Goal: Information Seeking & Learning: Check status

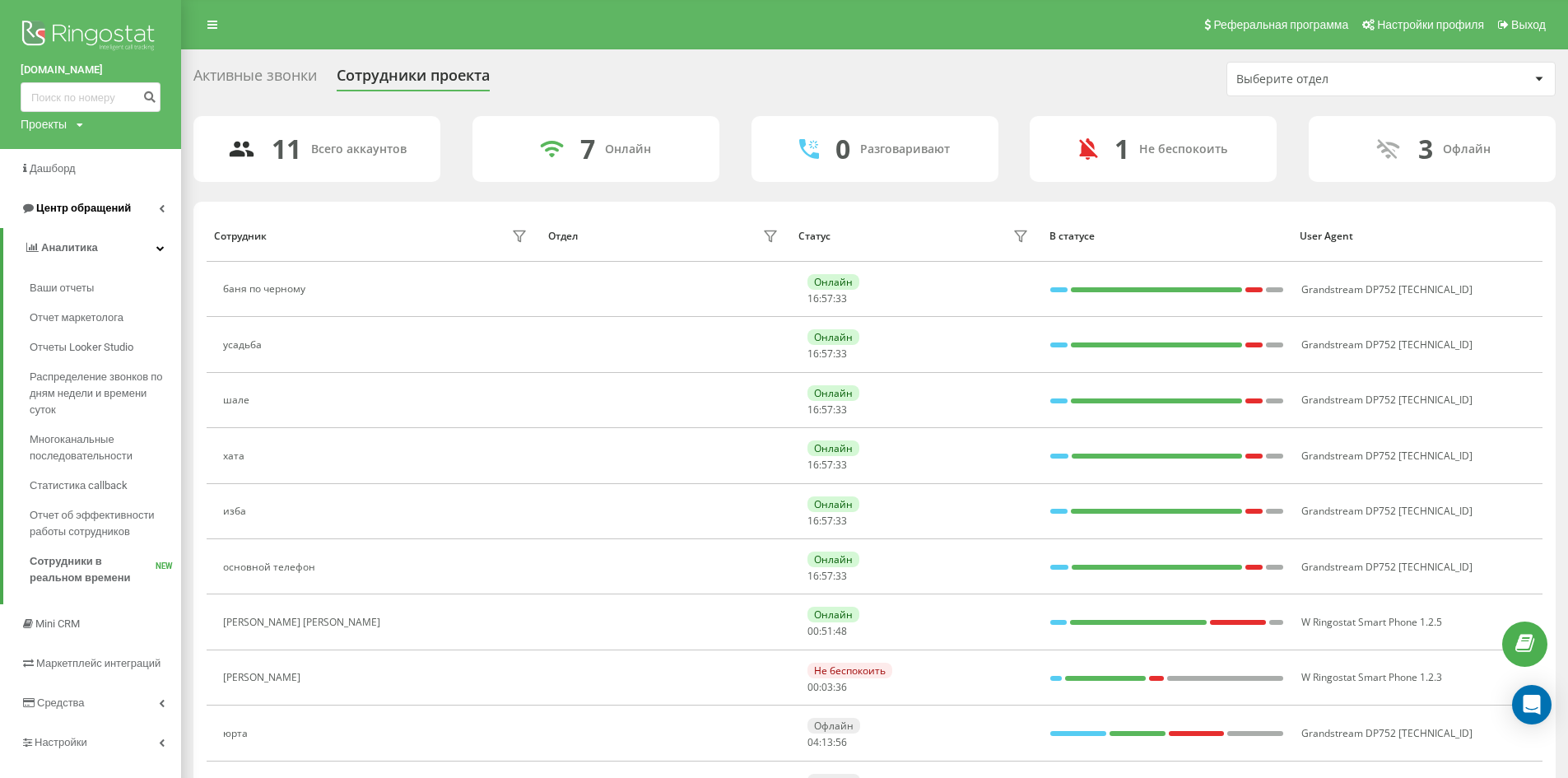
click at [69, 206] on span "Центр обращений" at bounding box center [83, 207] width 94 height 12
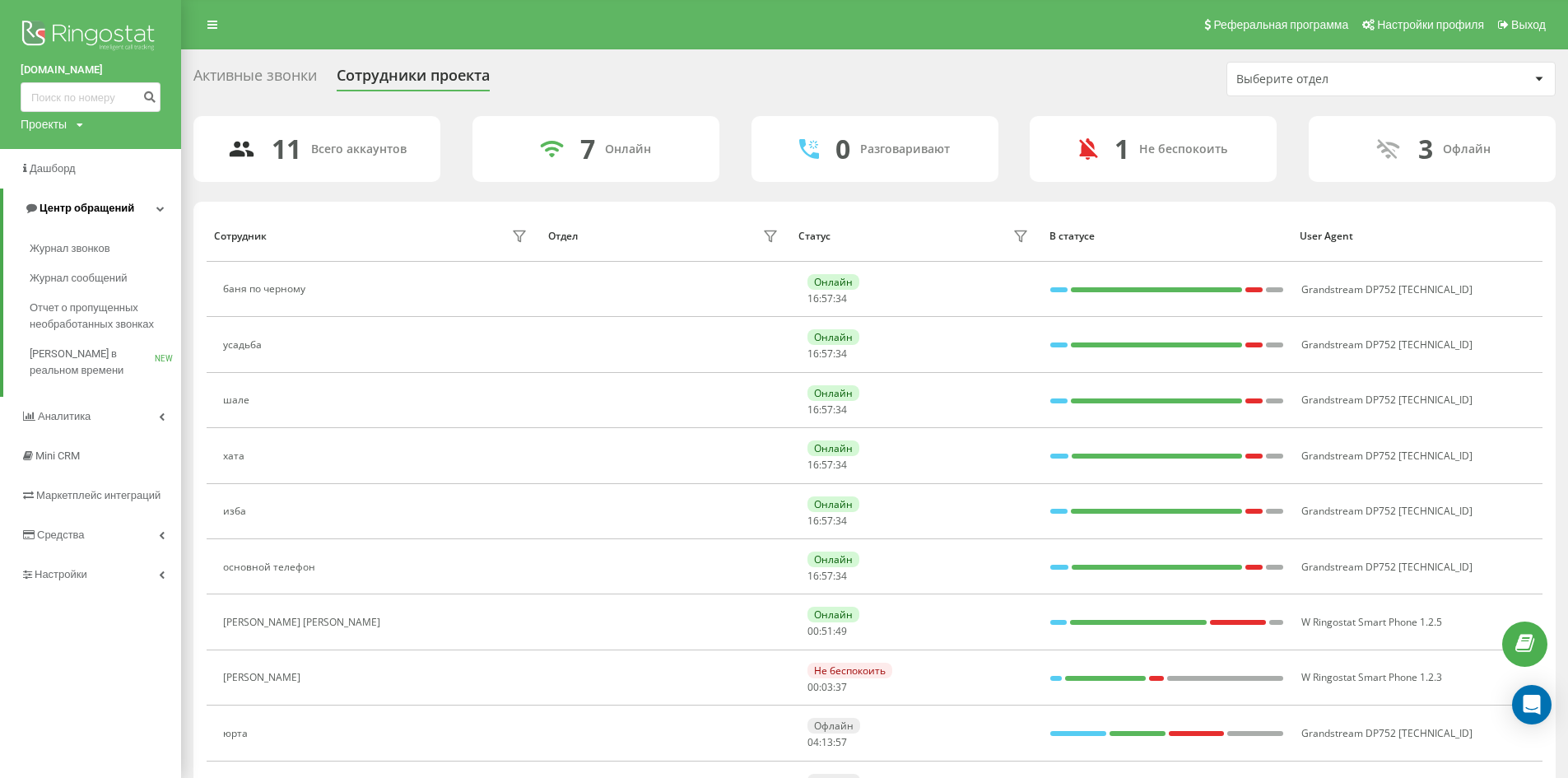
click at [83, 193] on link "Центр обращений" at bounding box center [92, 208] width 177 height 39
click at [90, 205] on span "Центр обращений" at bounding box center [83, 207] width 94 height 12
click at [85, 248] on span "Журнал звонков" at bounding box center [73, 248] width 87 height 17
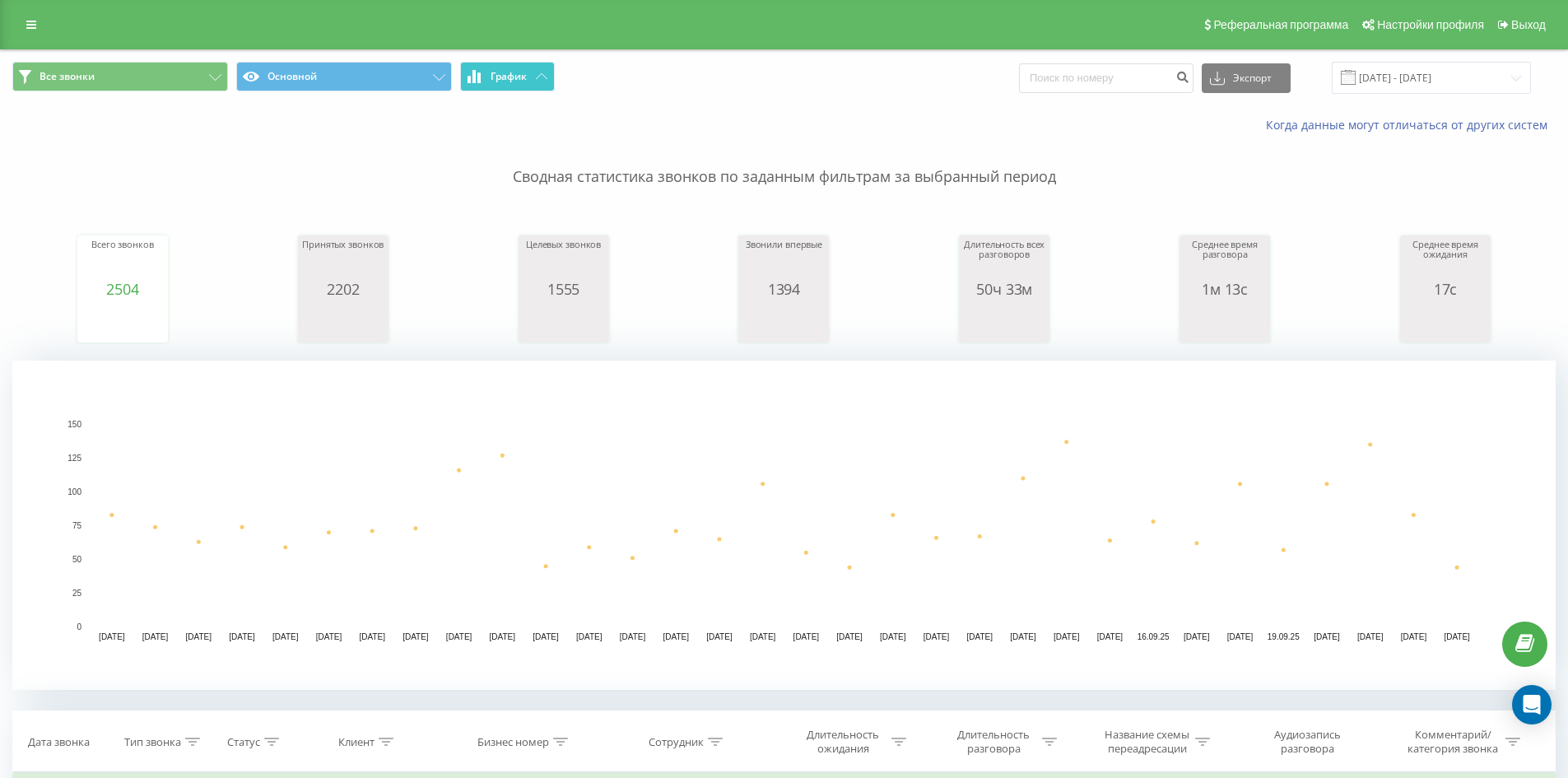
click at [542, 67] on button "График" at bounding box center [507, 77] width 94 height 30
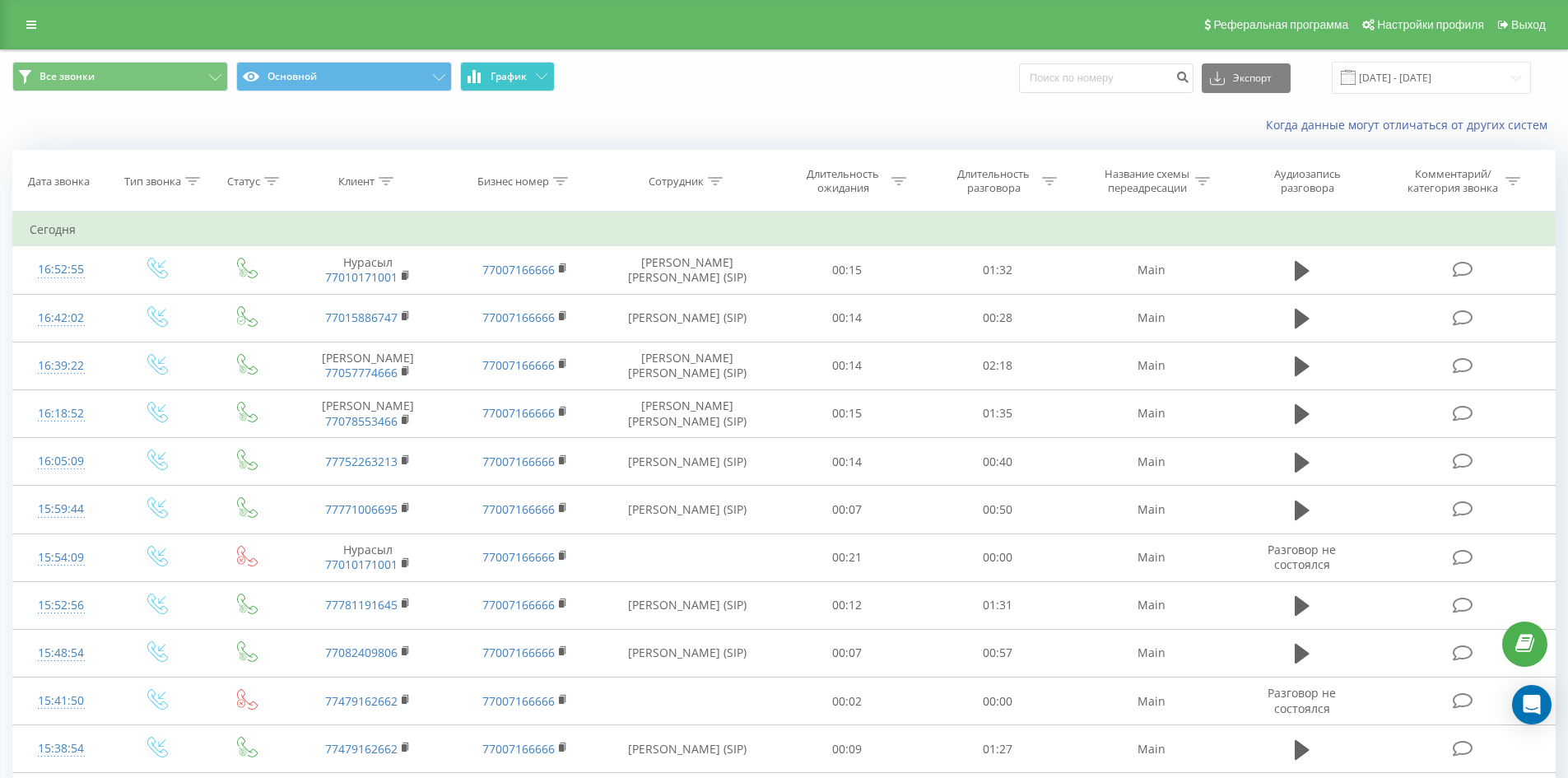
click at [515, 90] on button "График" at bounding box center [507, 77] width 94 height 30
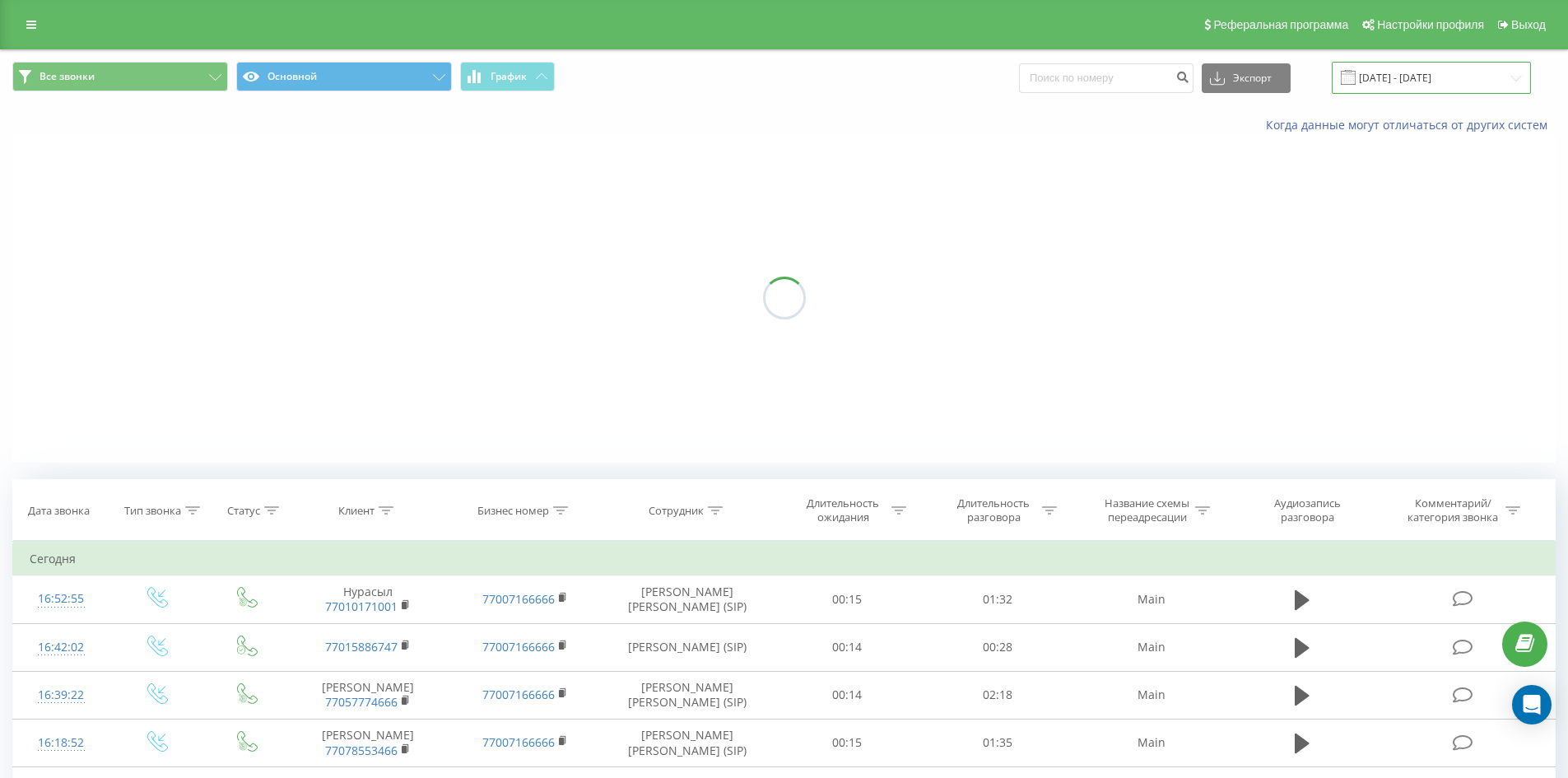
click at [1387, 70] on input "[DATE] - [DATE]" at bounding box center [1431, 78] width 199 height 32
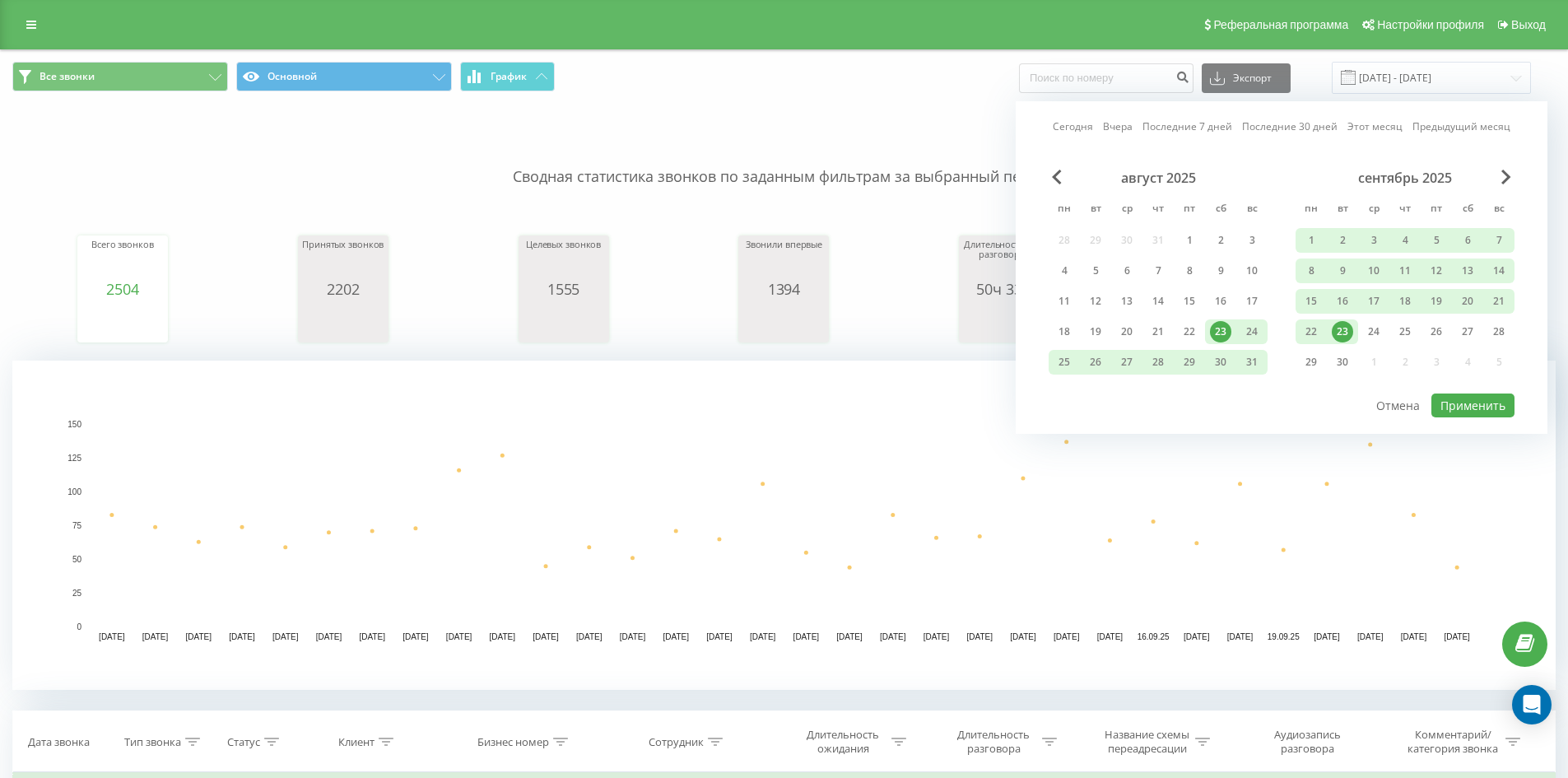
click at [1076, 115] on div "Сегодня Вчера Последние 7 дней Последние 30 дней Этот месяц Предыдущий месяц ав…" at bounding box center [1281, 267] width 531 height 332
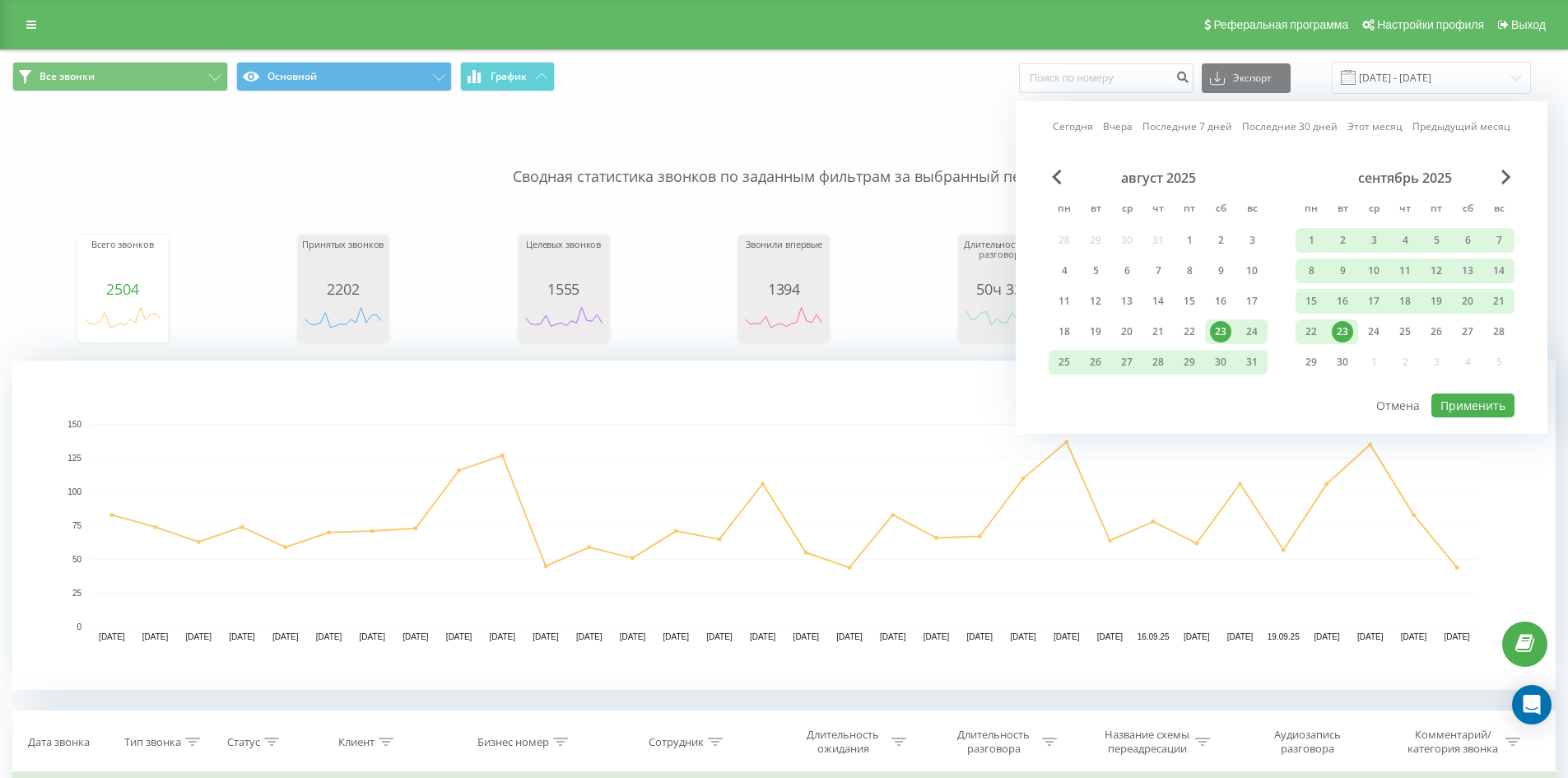
click at [1076, 121] on link "Сегодня" at bounding box center [1072, 126] width 40 height 16
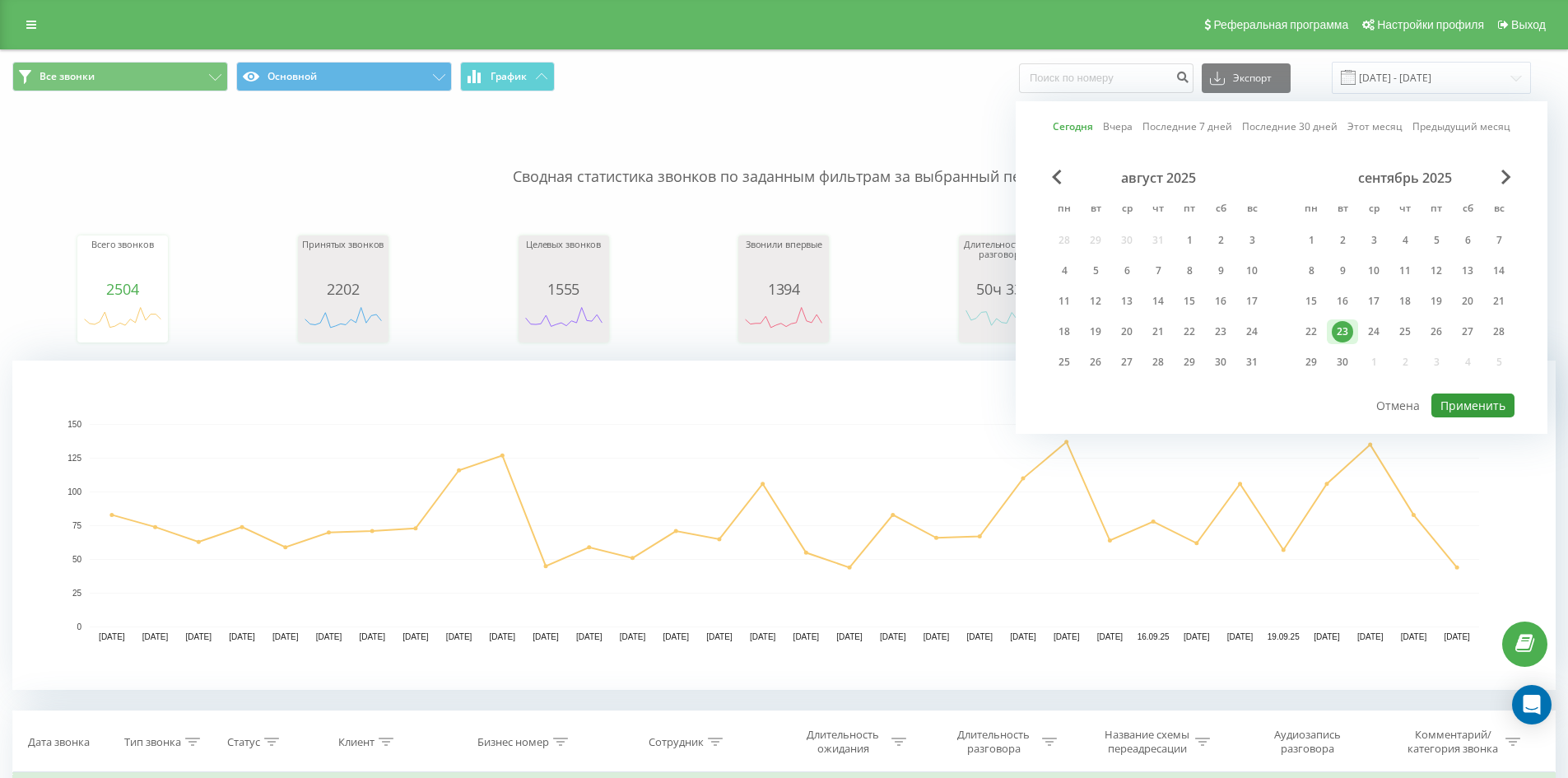
click at [1492, 405] on button "Применить" at bounding box center [1473, 405] width 83 height 24
type input "[DATE] - [DATE]"
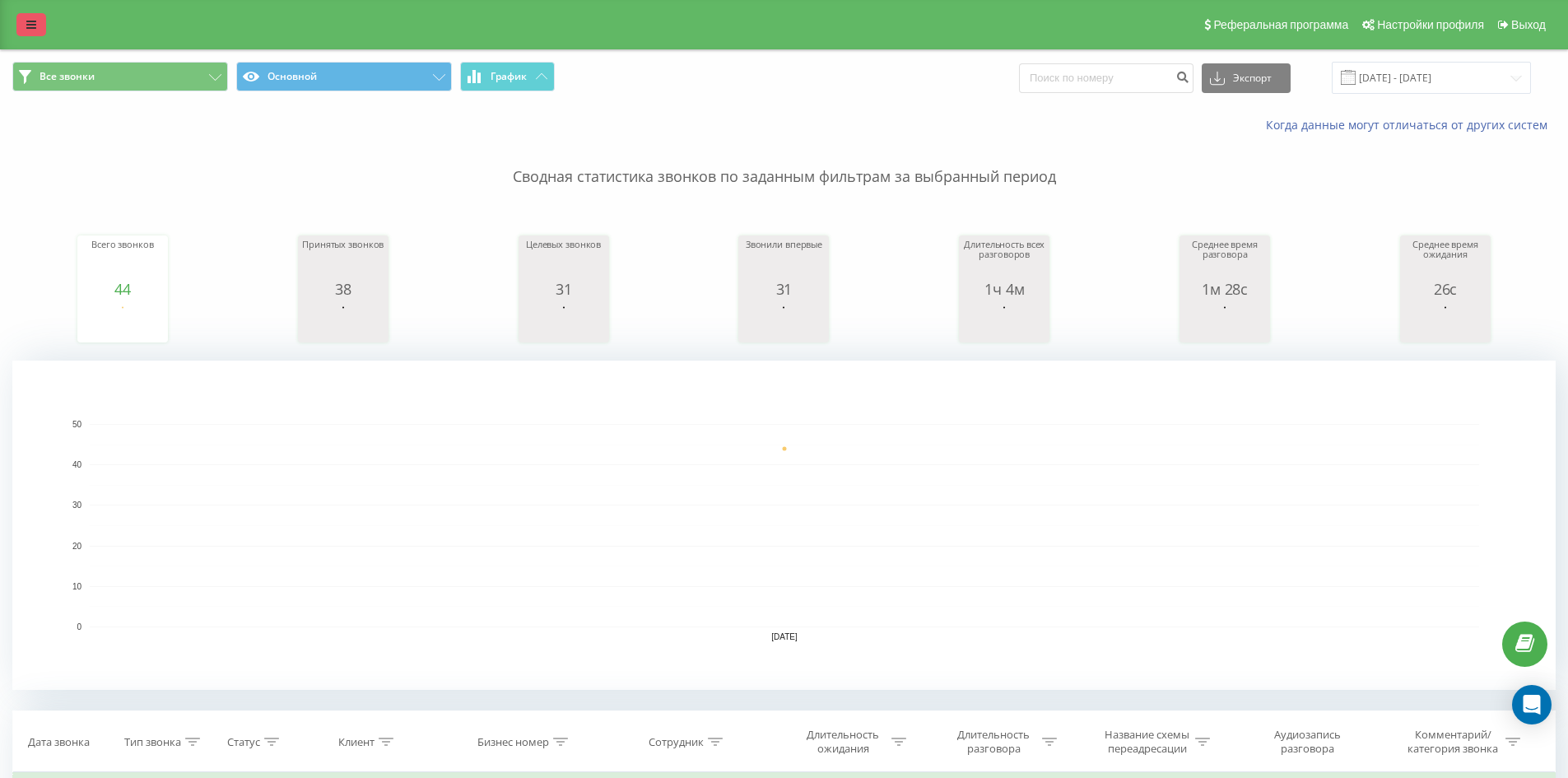
click at [31, 31] on link at bounding box center [32, 24] width 30 height 23
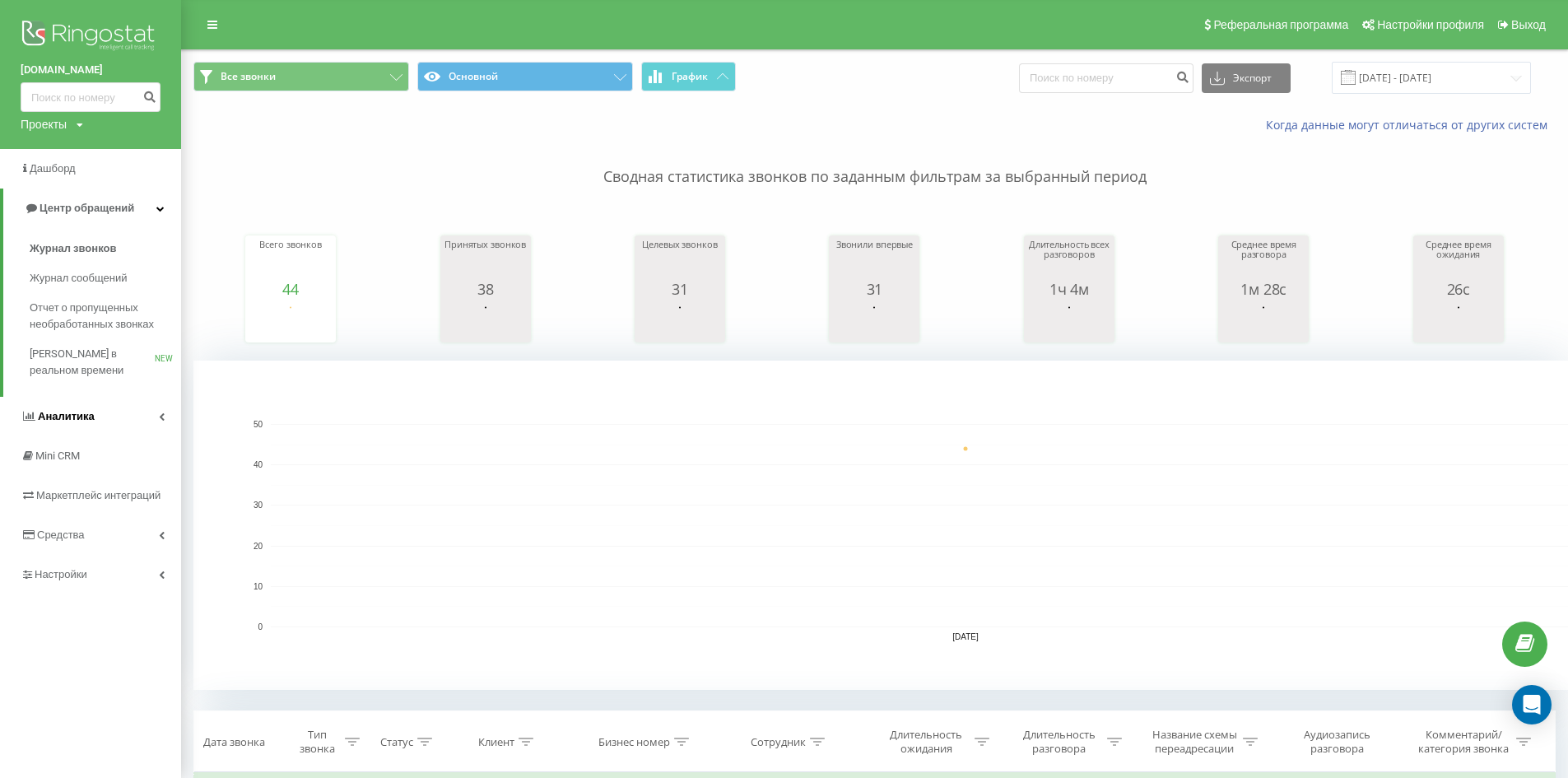
click at [117, 417] on link "Аналитика" at bounding box center [91, 417] width 181 height 39
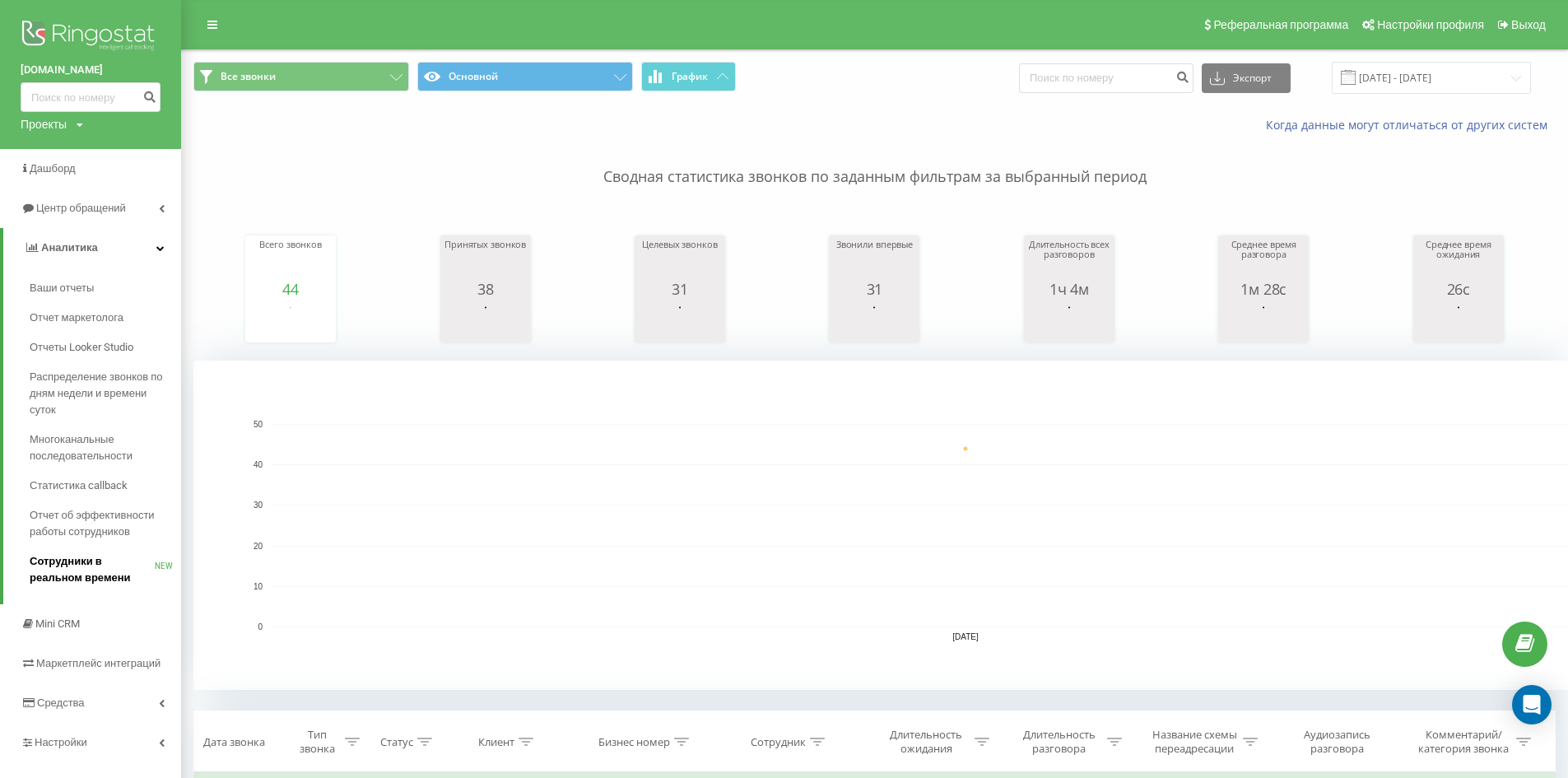
click at [116, 563] on span "Сотрудники в реальном времени" at bounding box center [92, 569] width 125 height 33
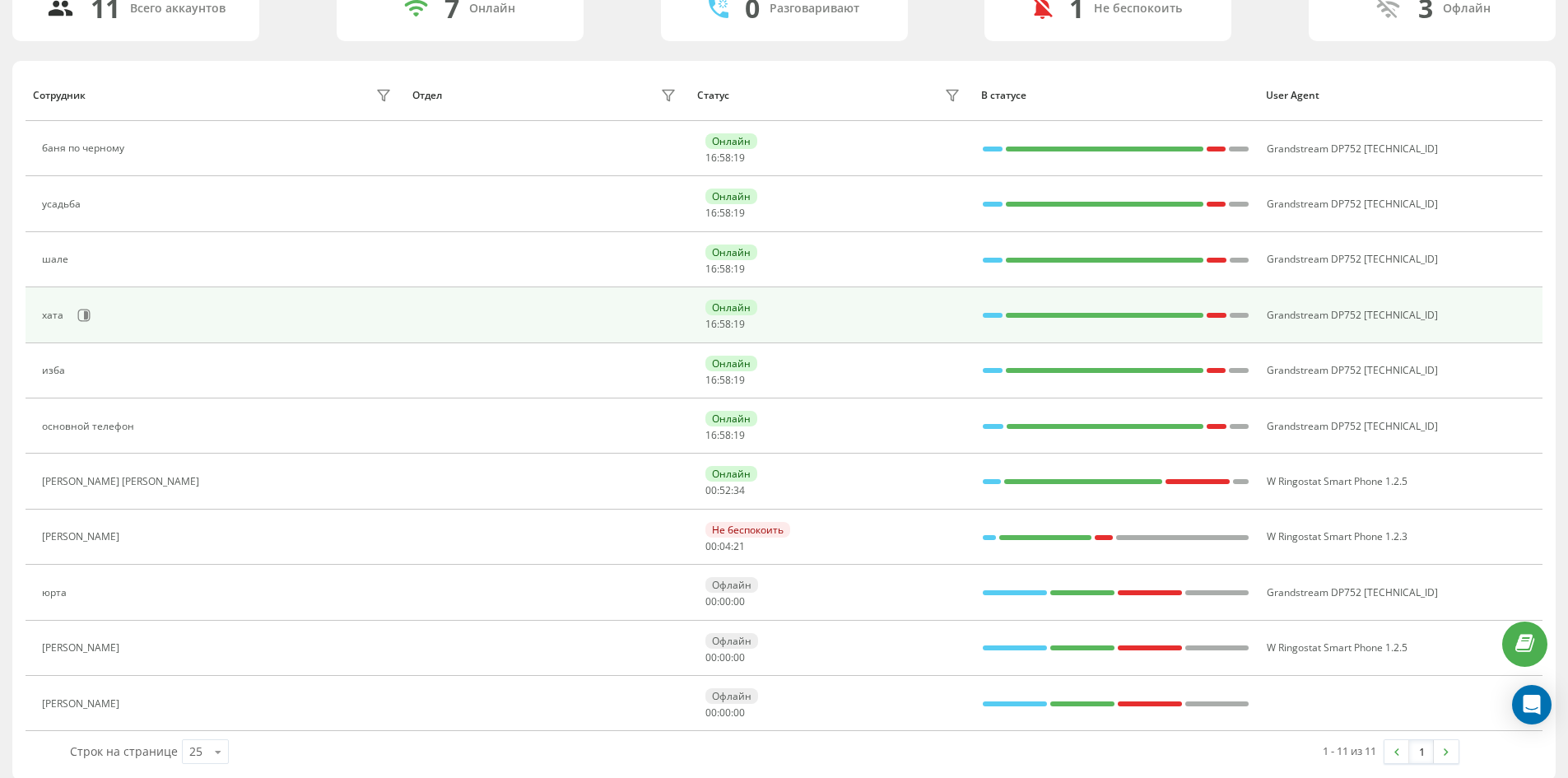
scroll to position [156, 0]
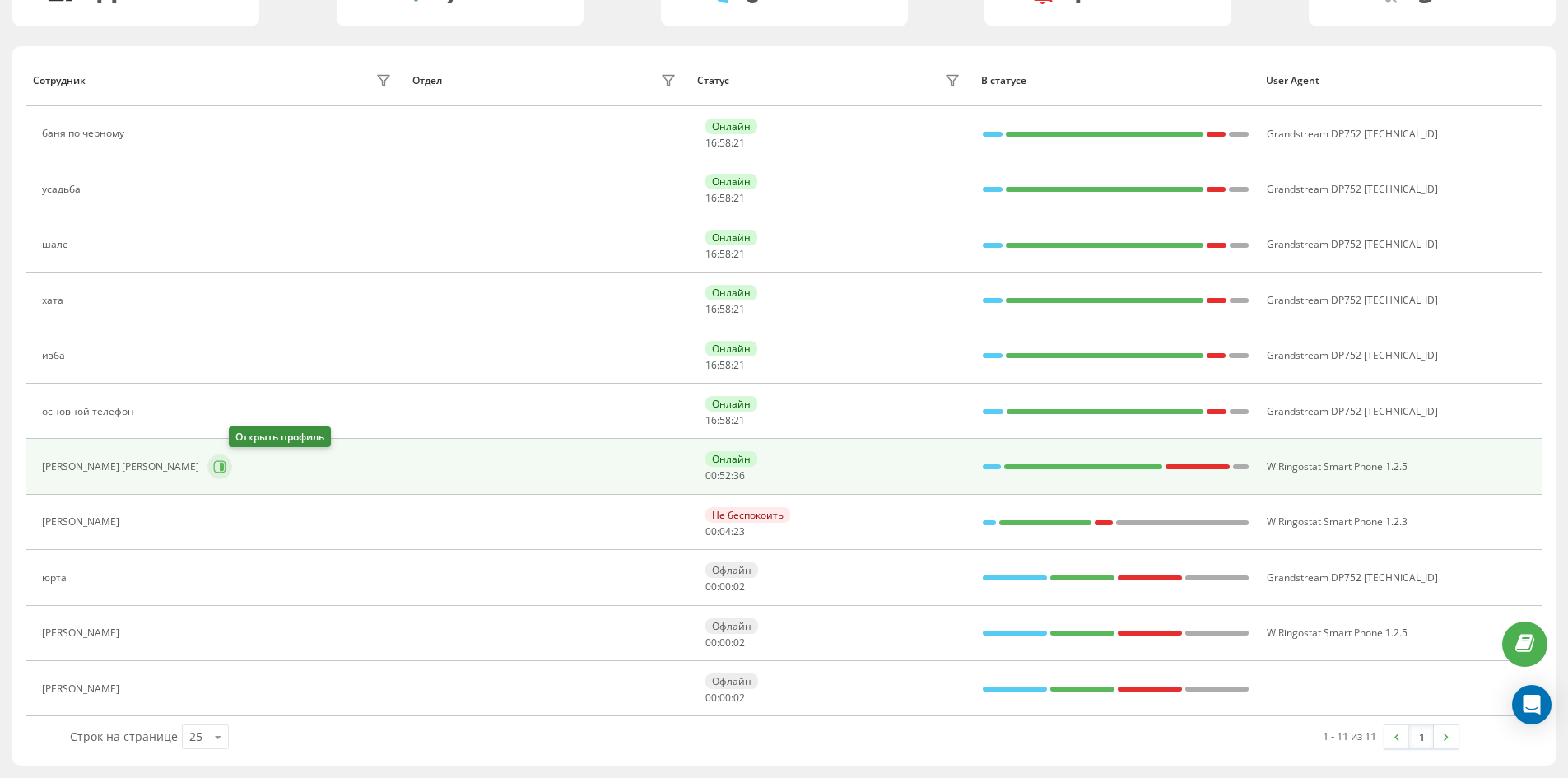
click at [233, 475] on button at bounding box center [219, 466] width 24 height 24
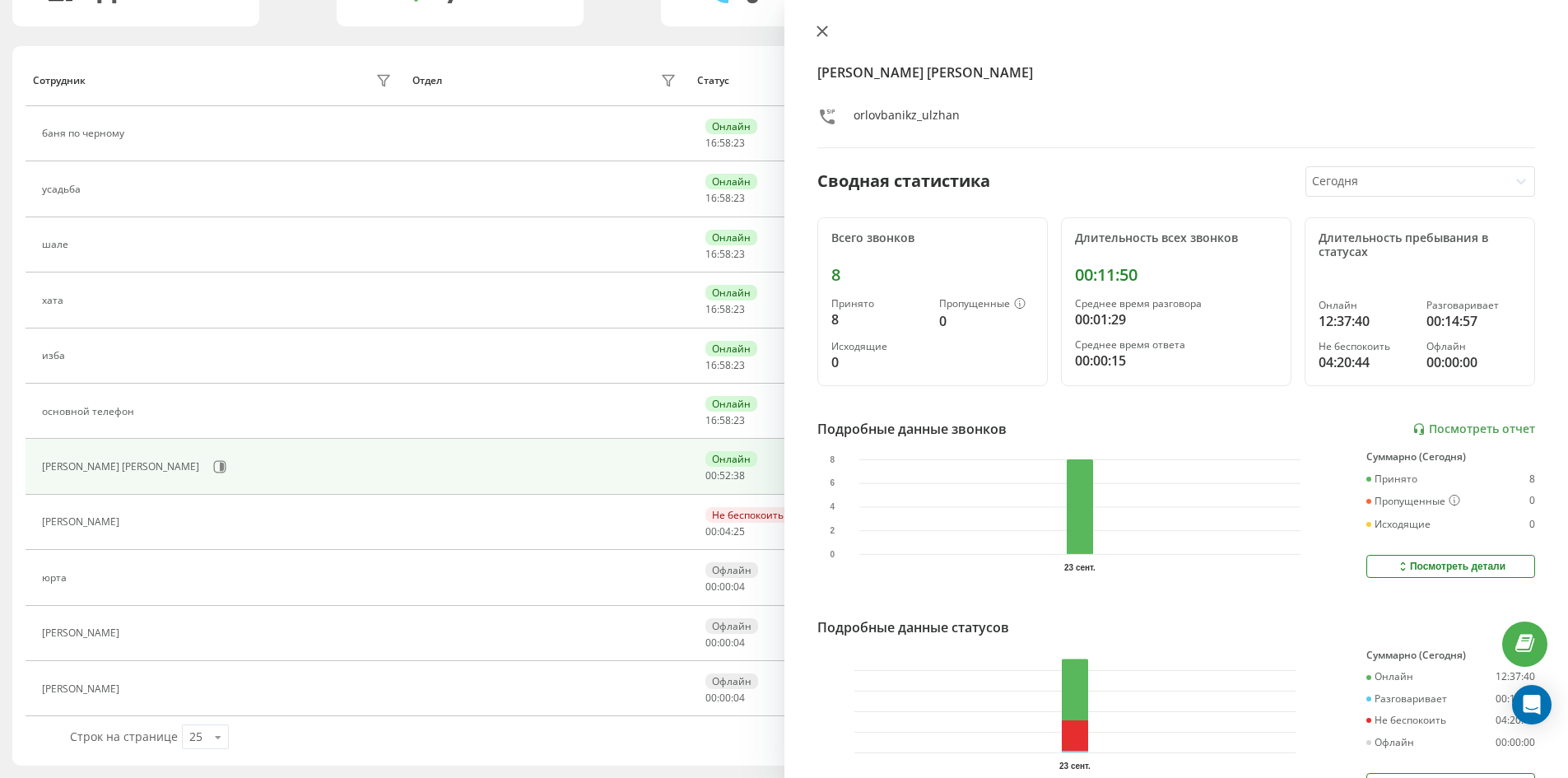
click at [822, 39] on button at bounding box center [822, 32] width 21 height 16
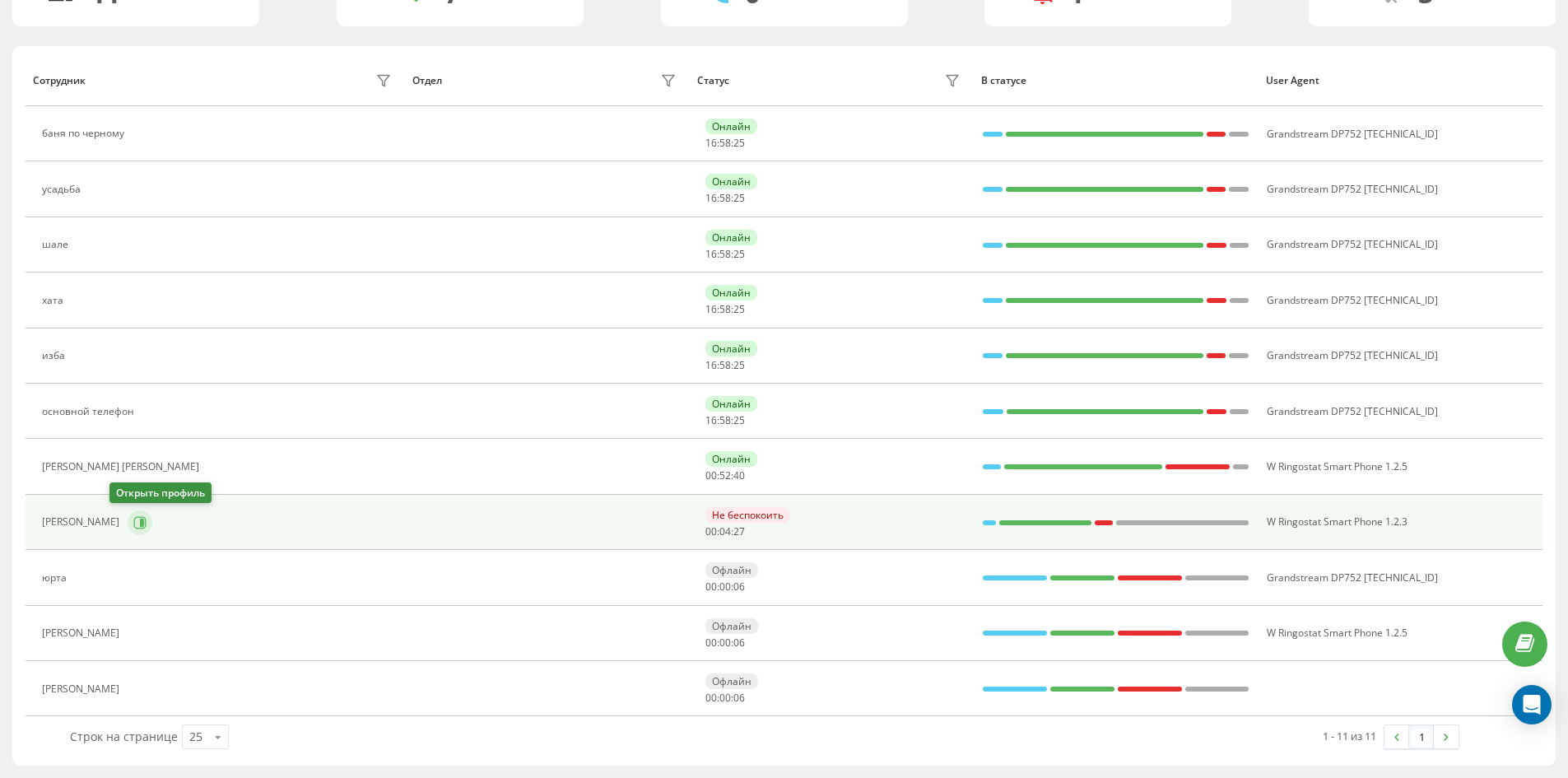
click at [134, 528] on icon at bounding box center [140, 523] width 13 height 13
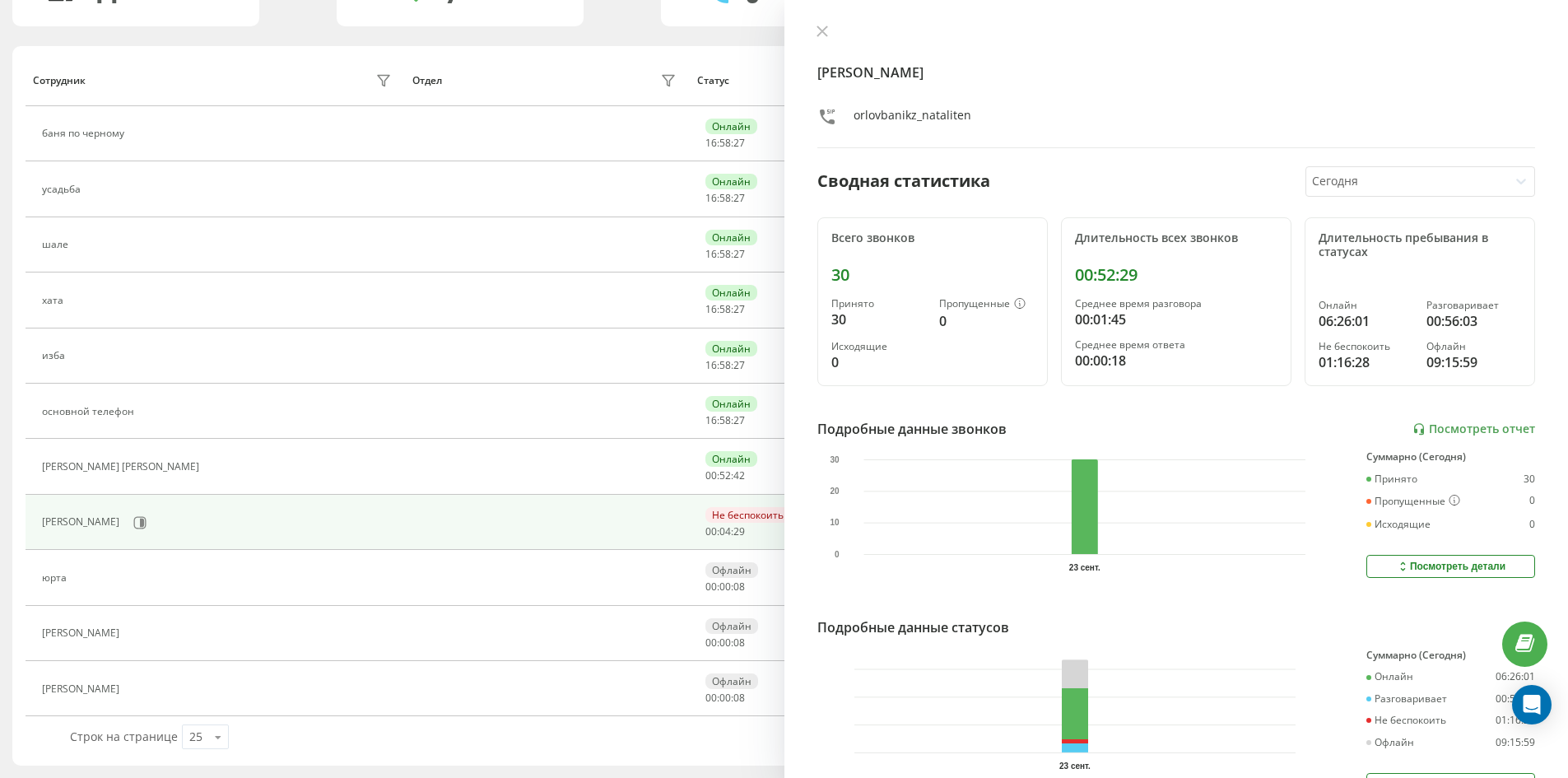
click at [809, 28] on div "Наталья Тен orlovbanikz_nataliten Сводная статистика Сегодня Всего звонков 30 П…" at bounding box center [1177, 389] width 784 height 778
click at [826, 29] on icon at bounding box center [822, 31] width 11 height 11
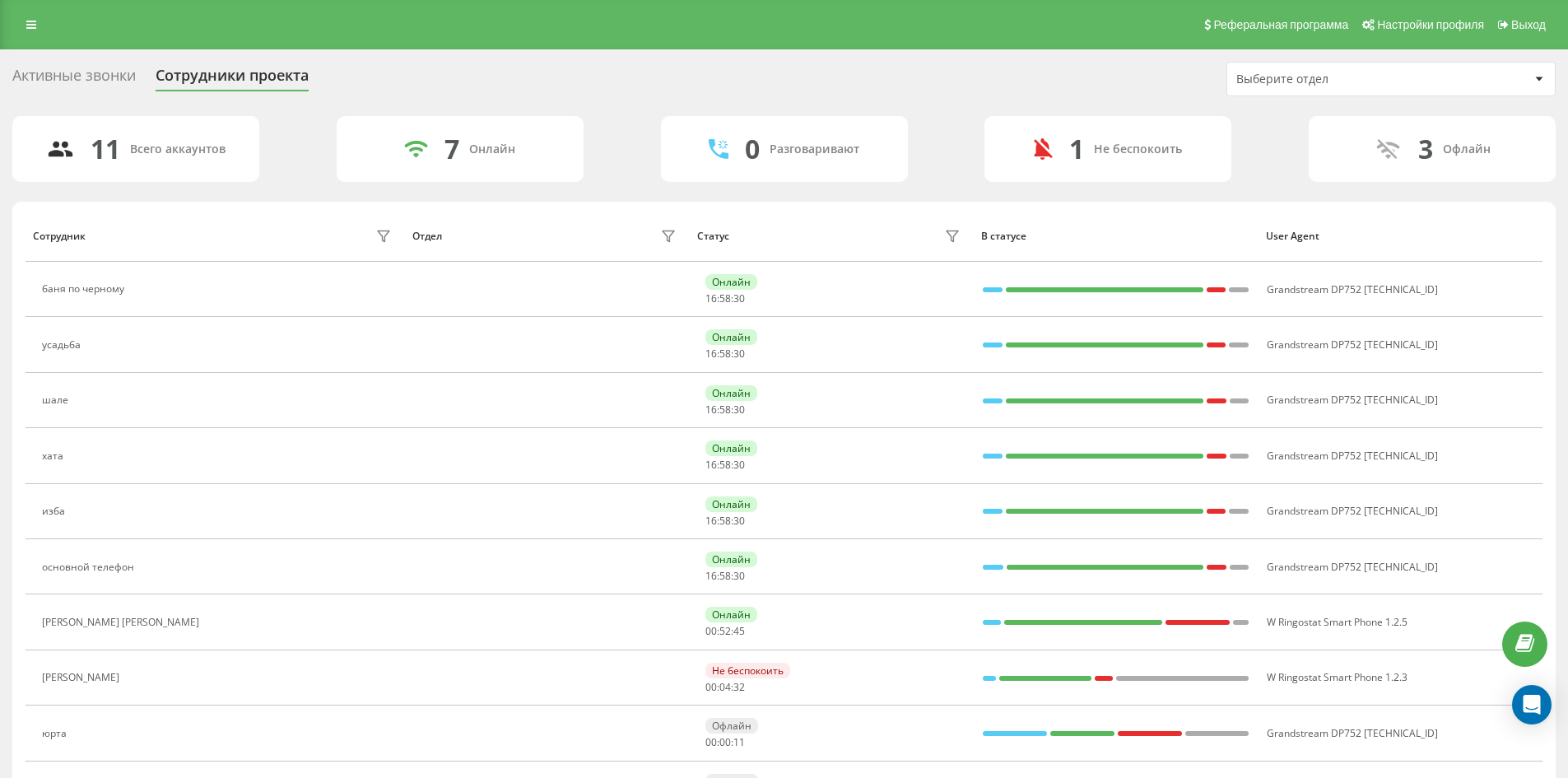
click at [27, 36] on div "Реферальная программа Настройки профиля Выход" at bounding box center [784, 24] width 1568 height 50
click at [27, 28] on icon at bounding box center [31, 24] width 10 height 11
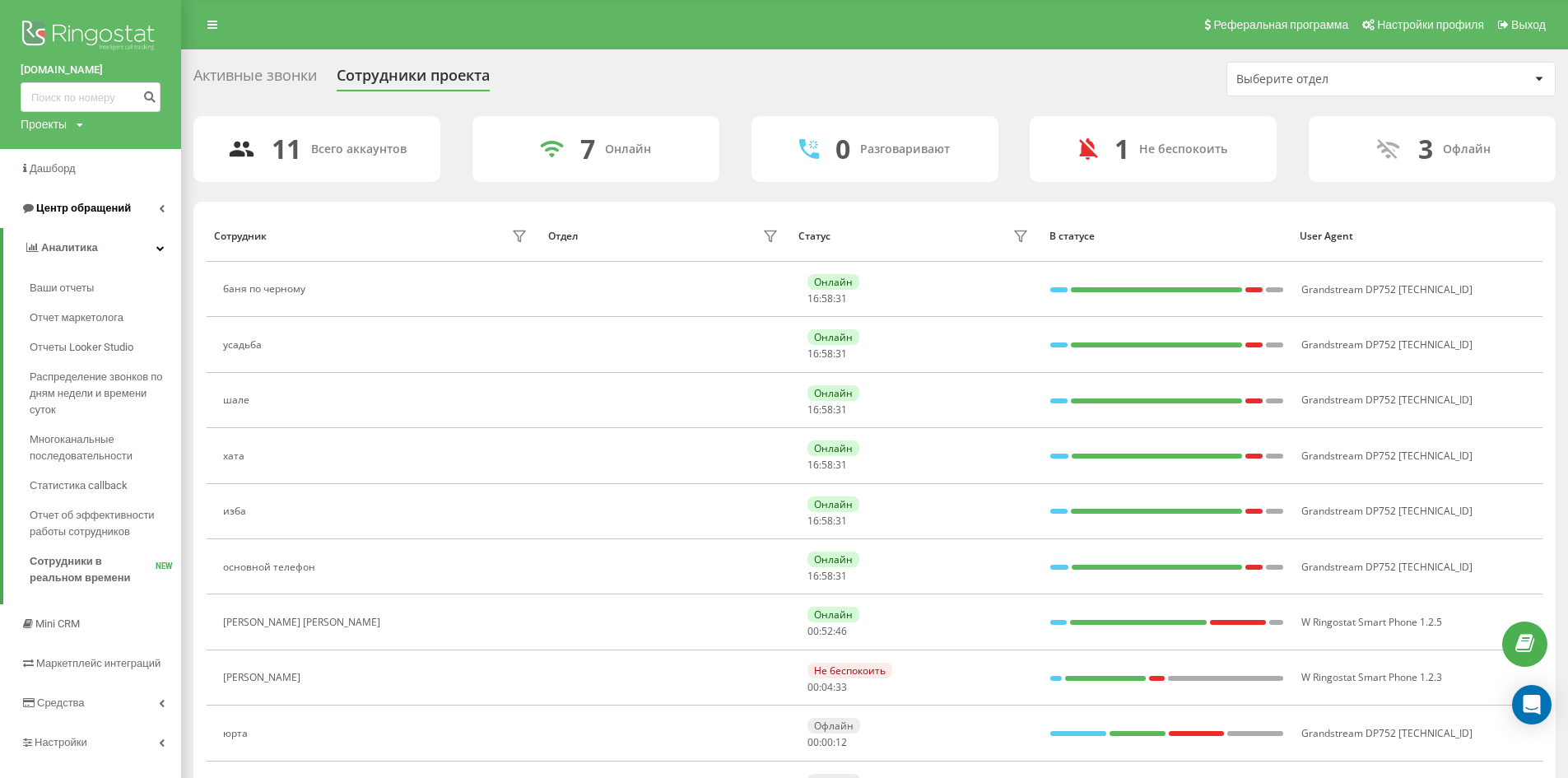
click at [59, 202] on span "Центр обращений" at bounding box center [76, 208] width 110 height 17
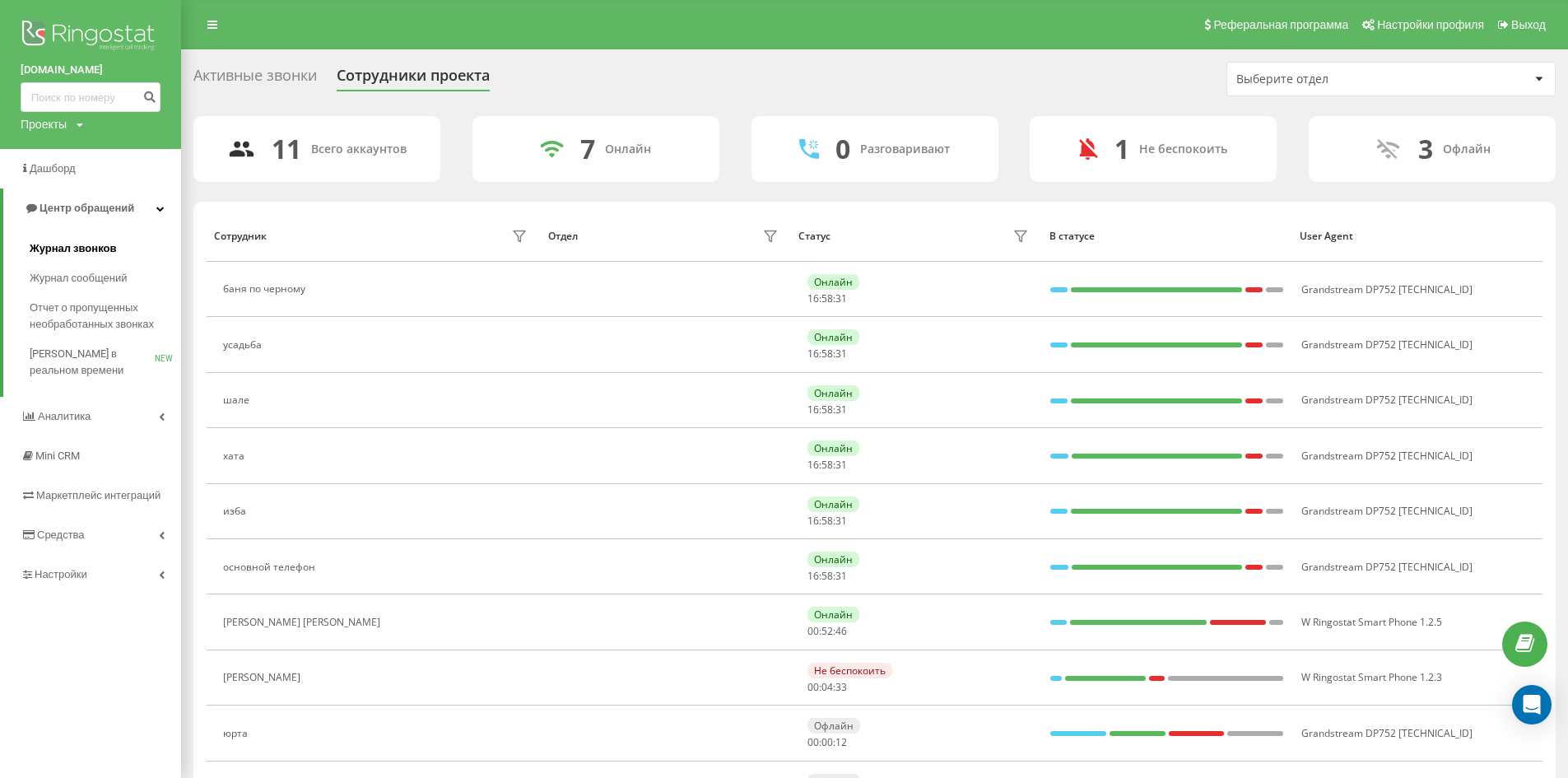
click at [104, 239] on link "Журнал звонков" at bounding box center [106, 248] width 151 height 30
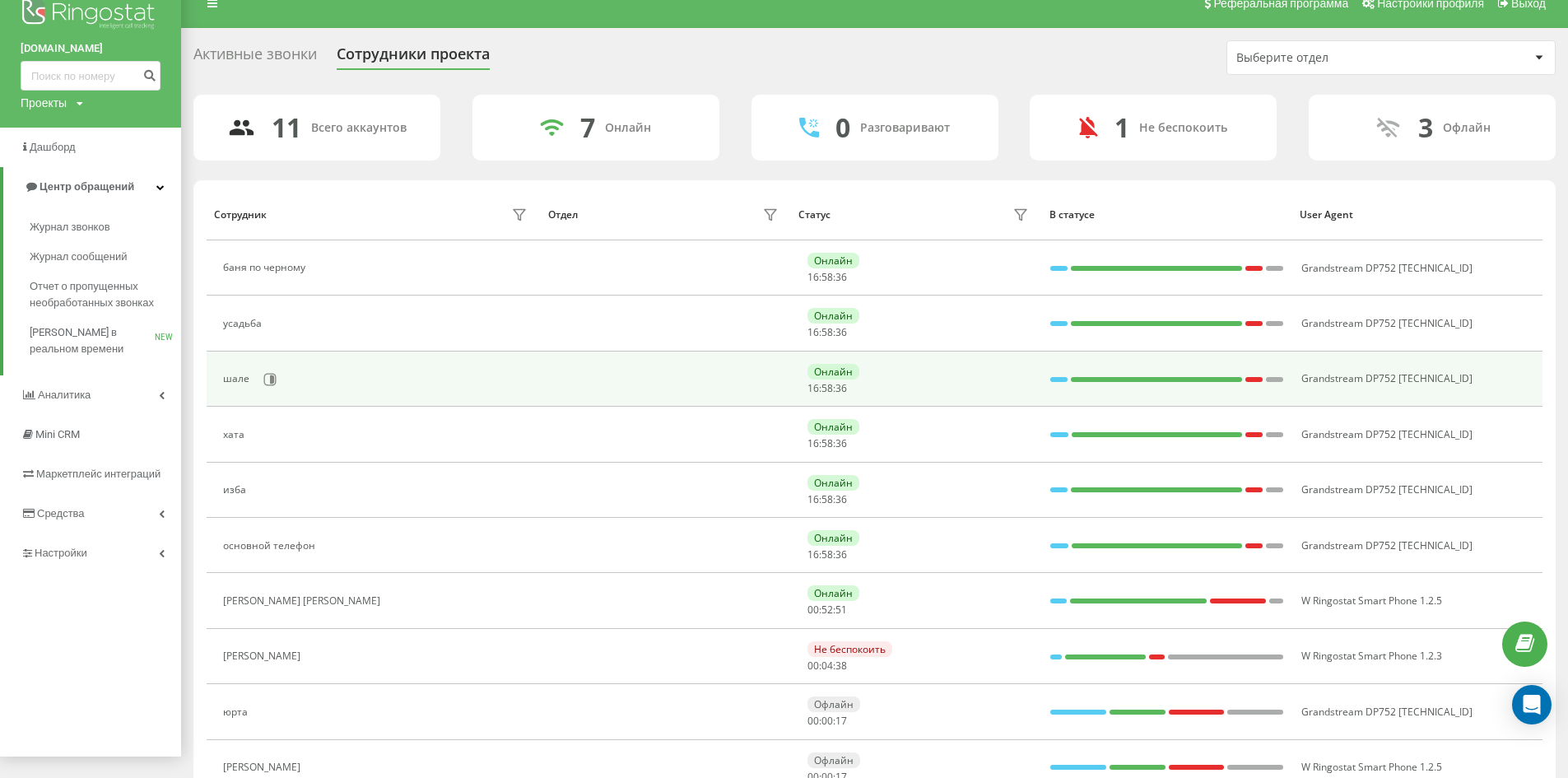
scroll to position [4, 0]
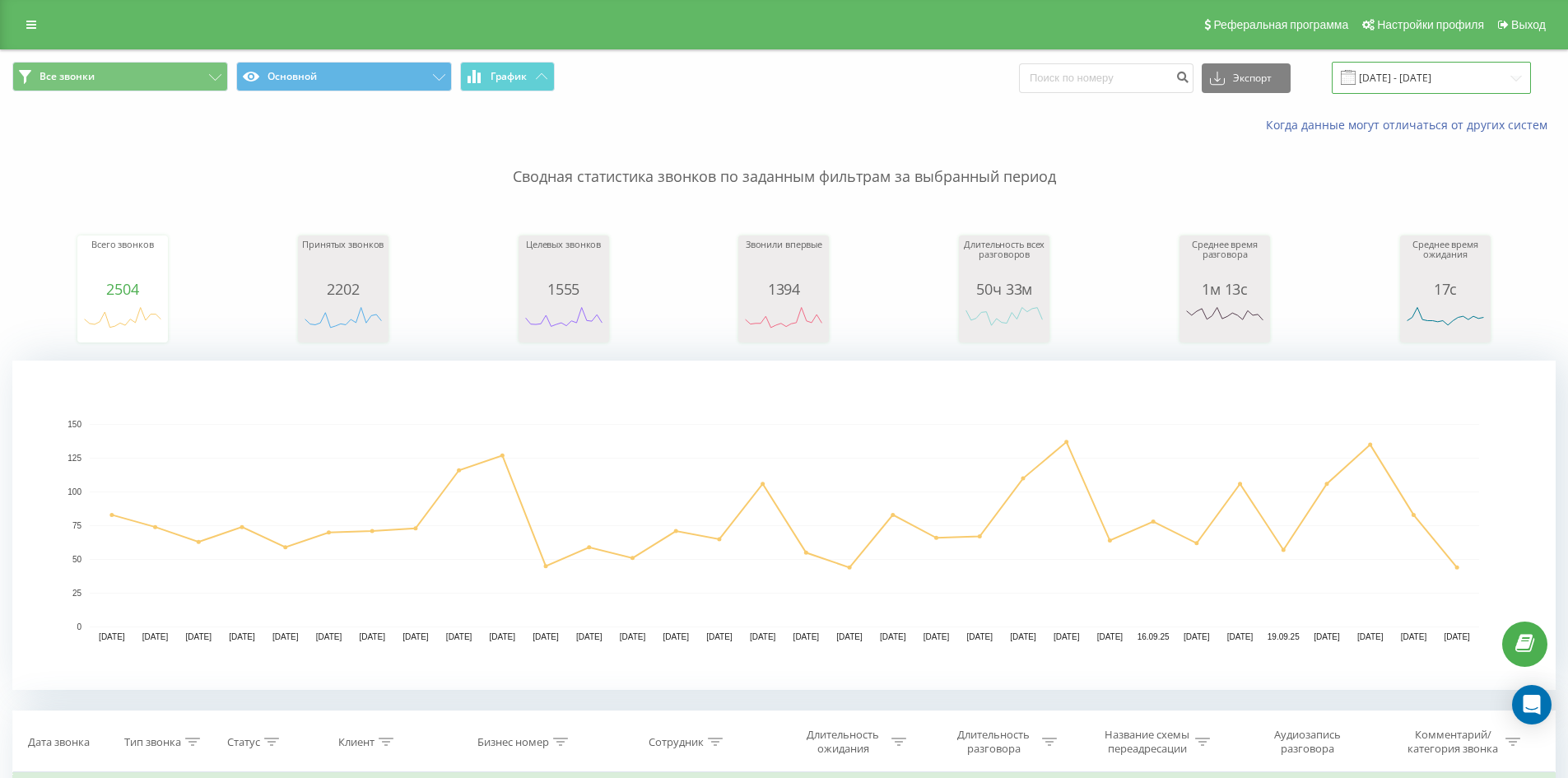
click at [1445, 68] on input "[DATE] - [DATE]" at bounding box center [1431, 78] width 199 height 32
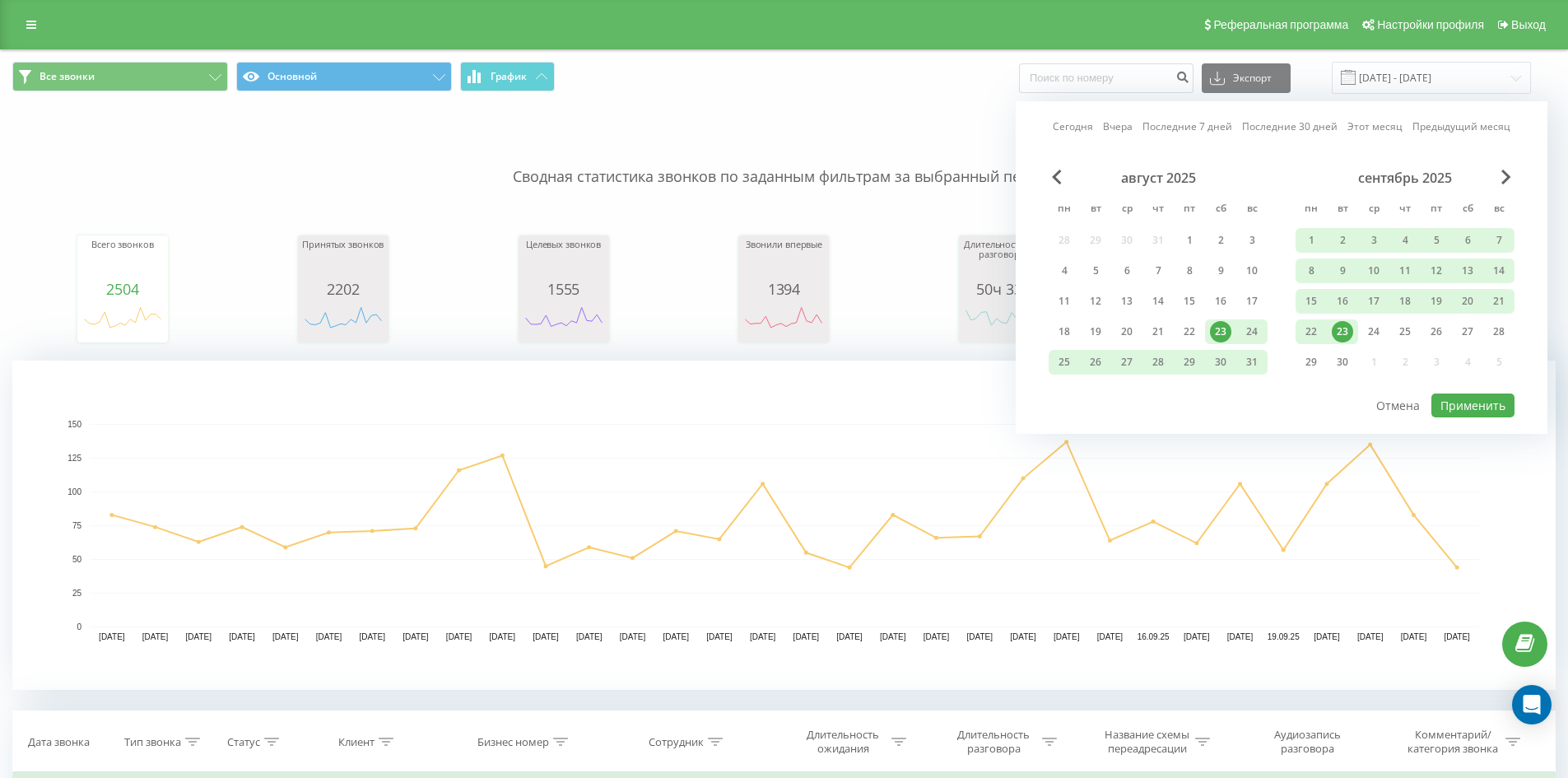
click at [1085, 126] on link "Сегодня" at bounding box center [1072, 126] width 40 height 16
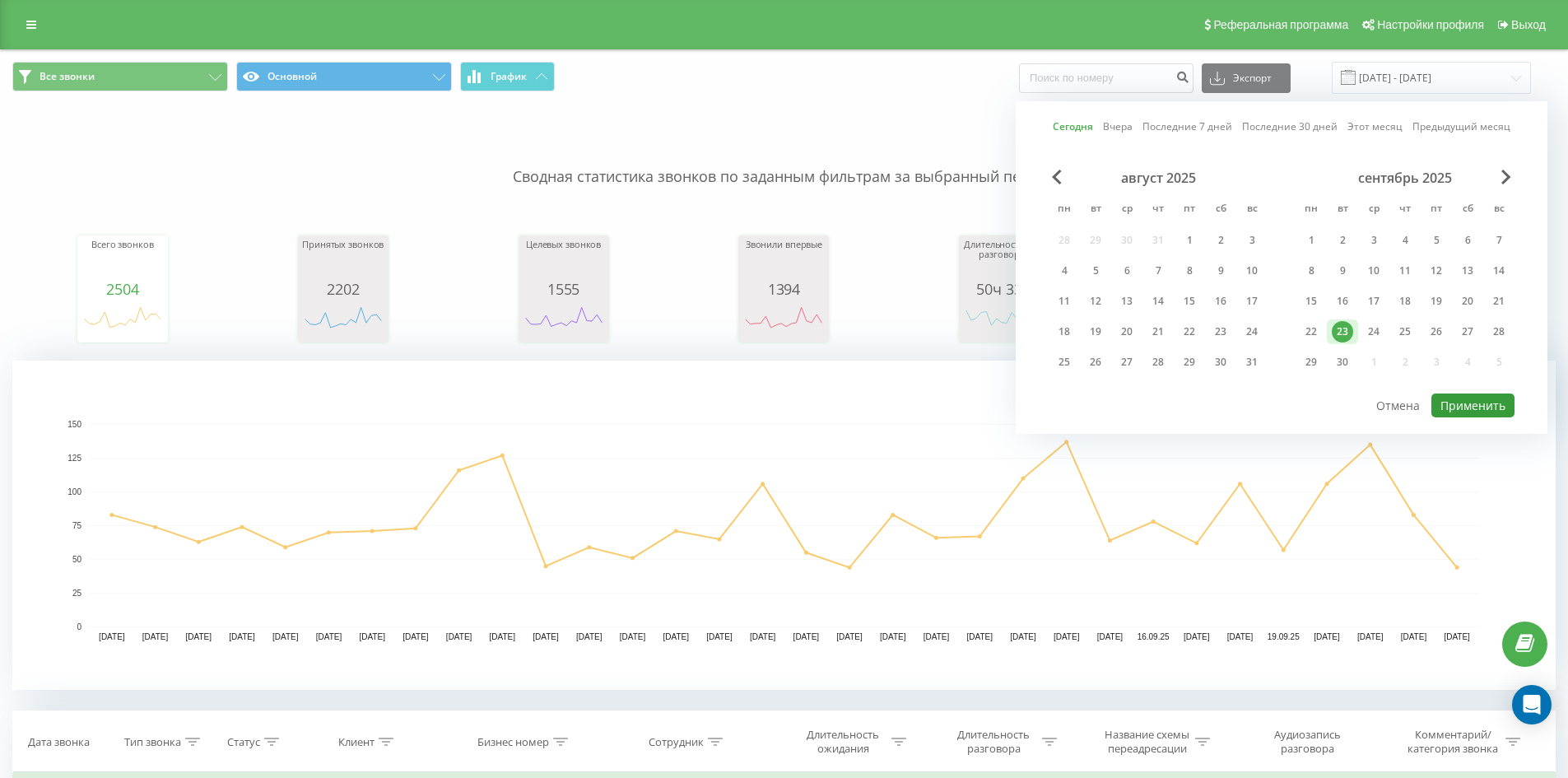
click at [1476, 403] on button "Применить" at bounding box center [1473, 405] width 83 height 24
type input "[DATE] - [DATE]"
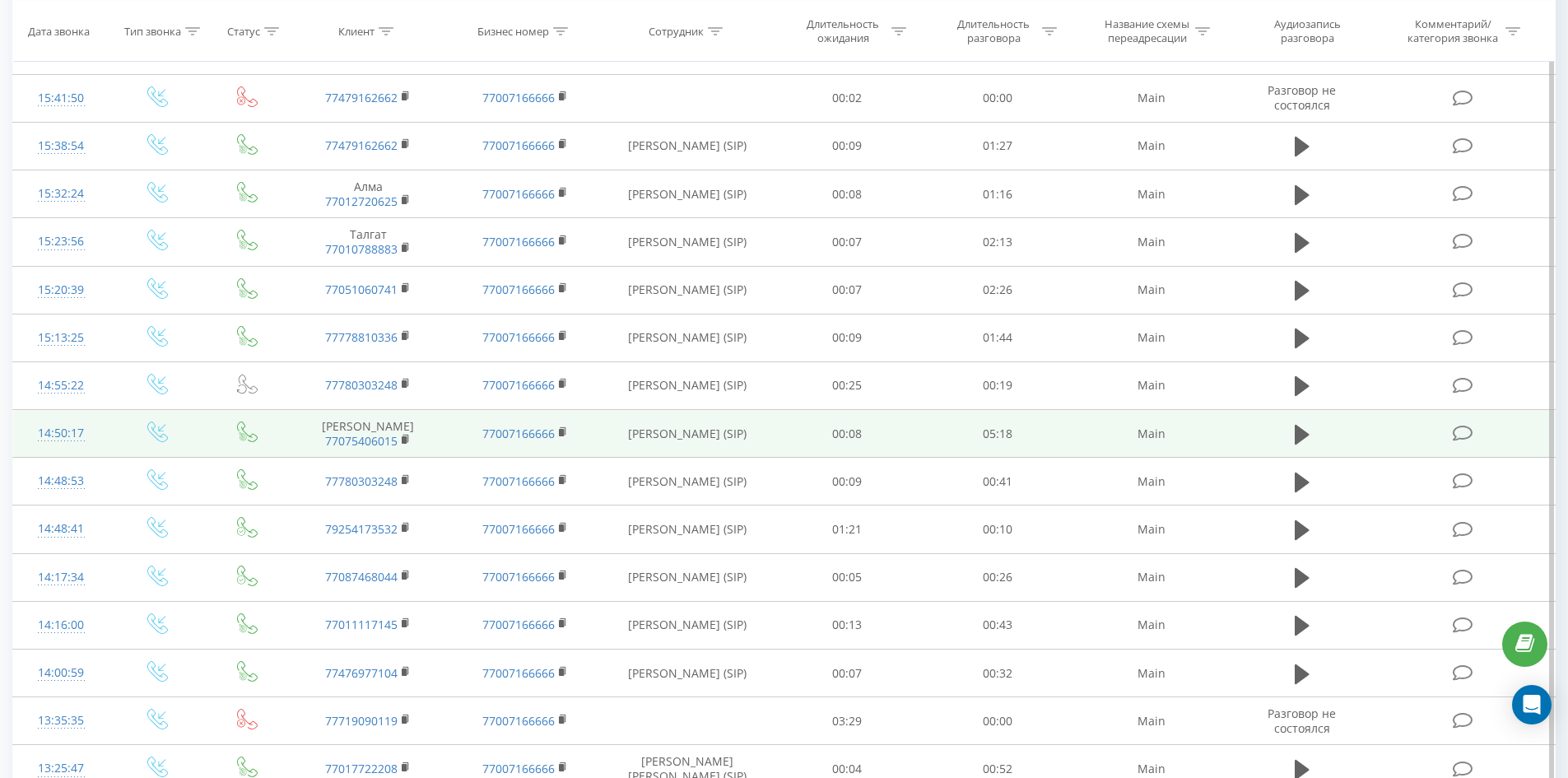
scroll to position [1288, 0]
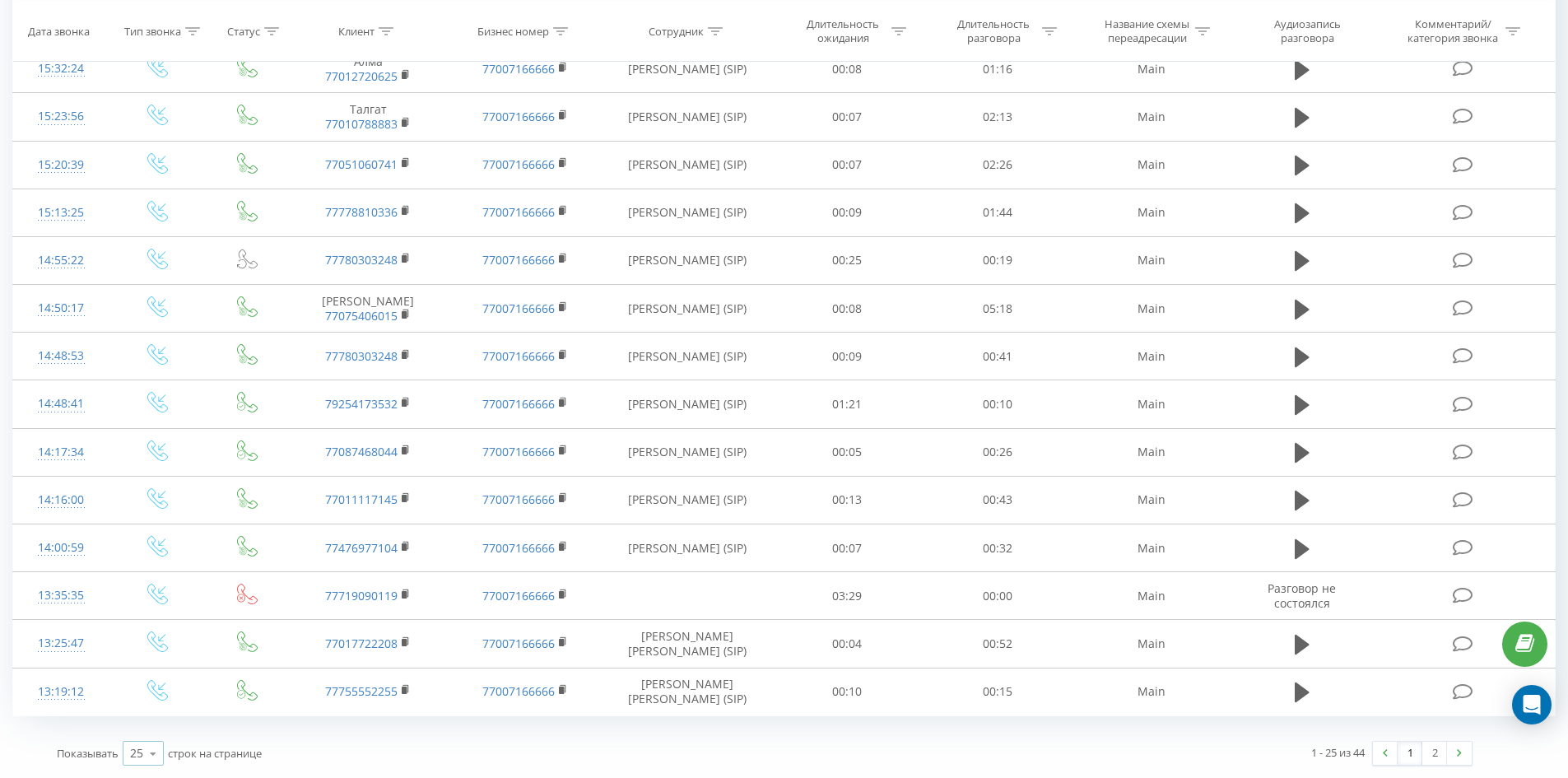
click at [150, 754] on icon at bounding box center [153, 754] width 24 height 32
click at [160, 717] on div "50" at bounding box center [143, 706] width 39 height 24
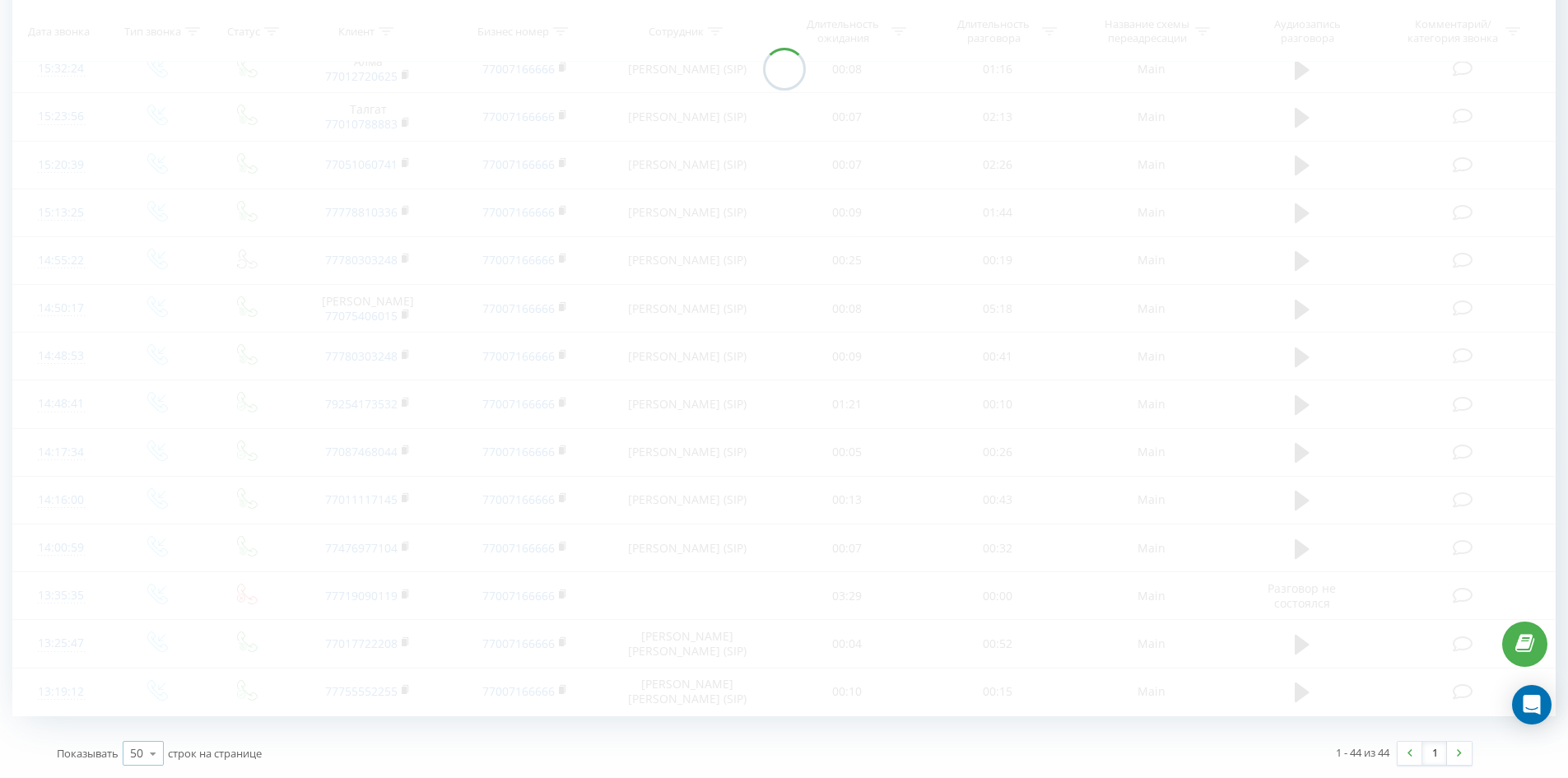
click at [158, 751] on icon at bounding box center [153, 754] width 24 height 32
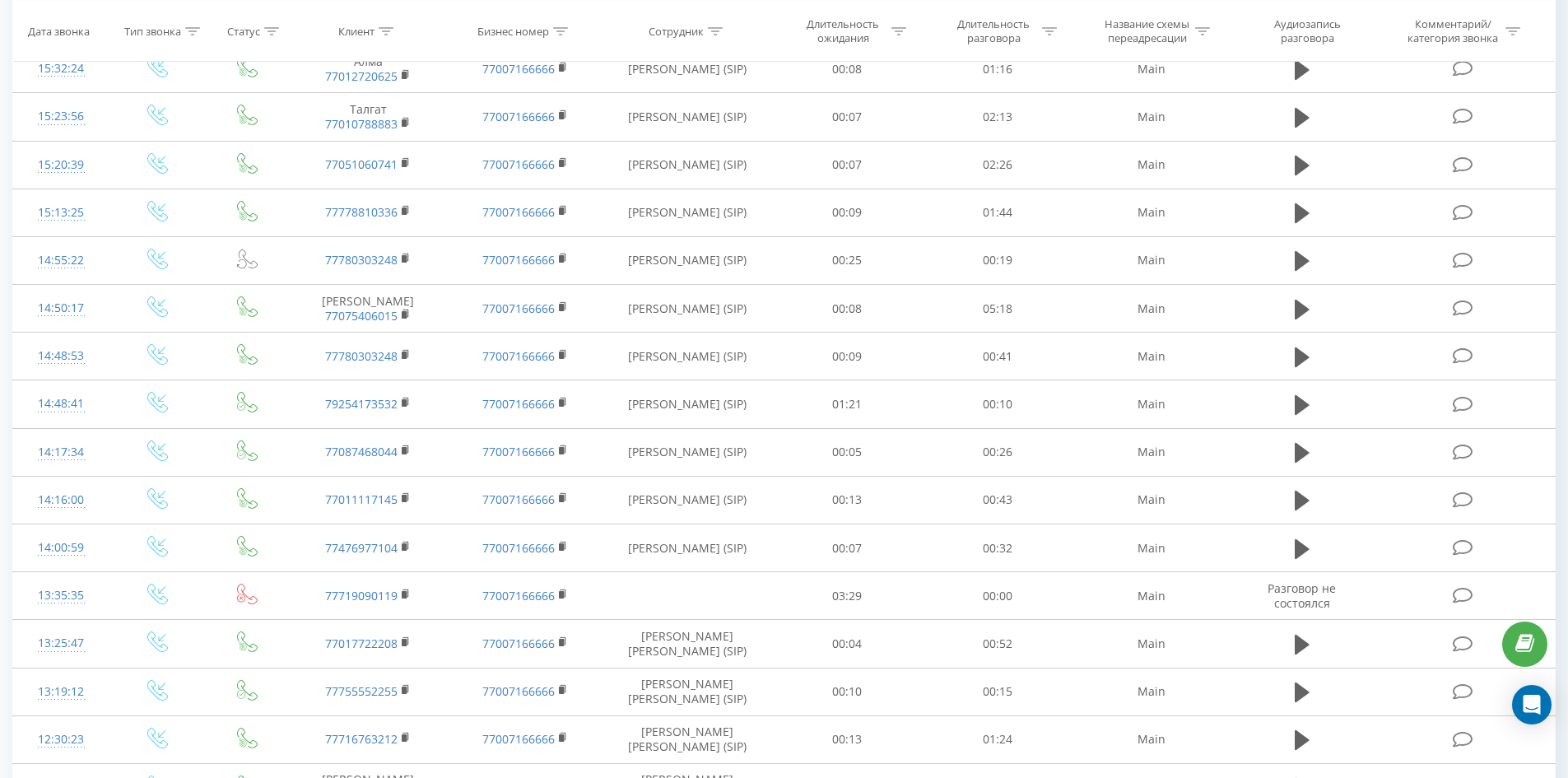
click at [156, 736] on icon at bounding box center [158, 738] width 21 height 21
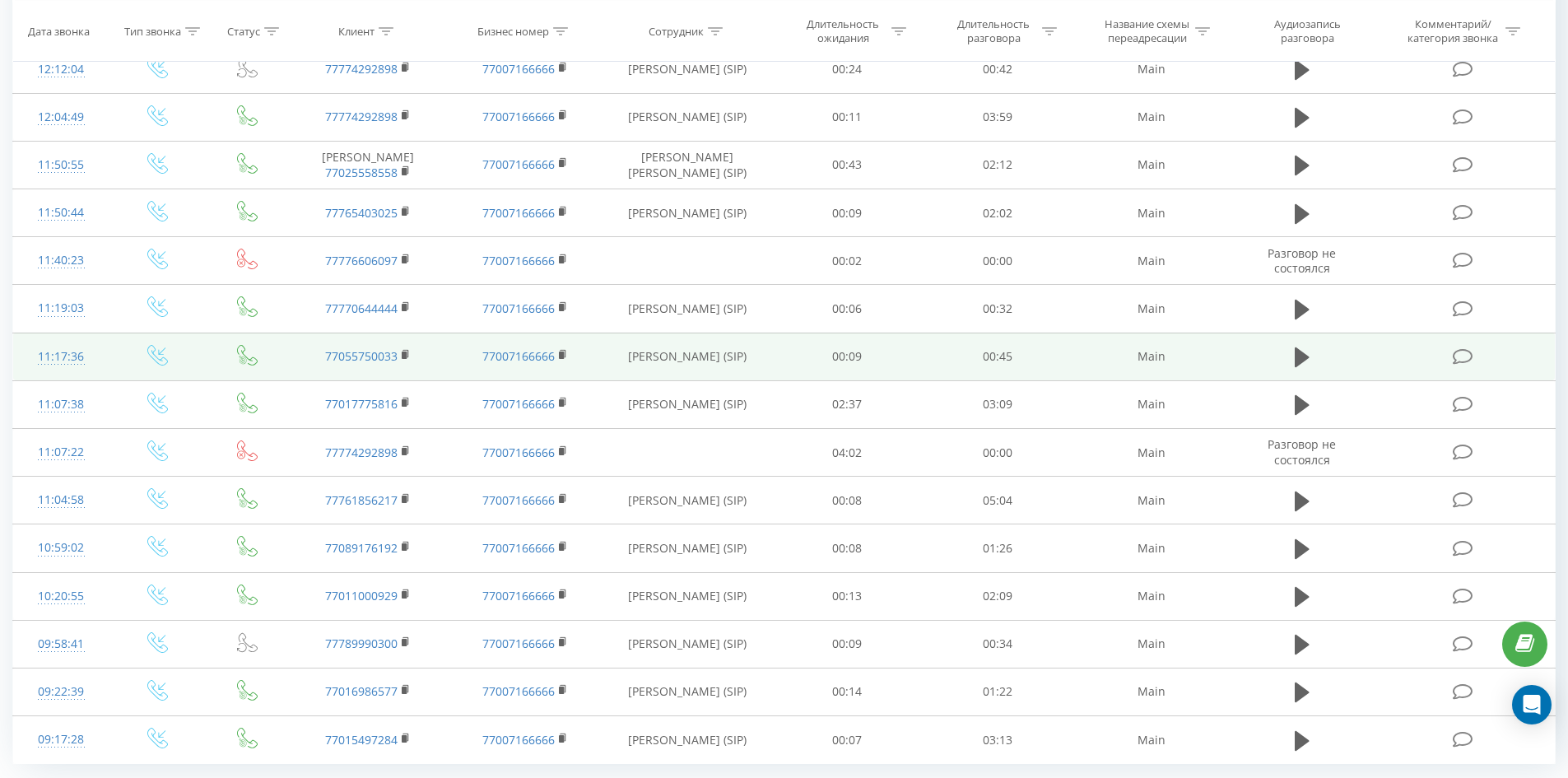
scroll to position [2198, 0]
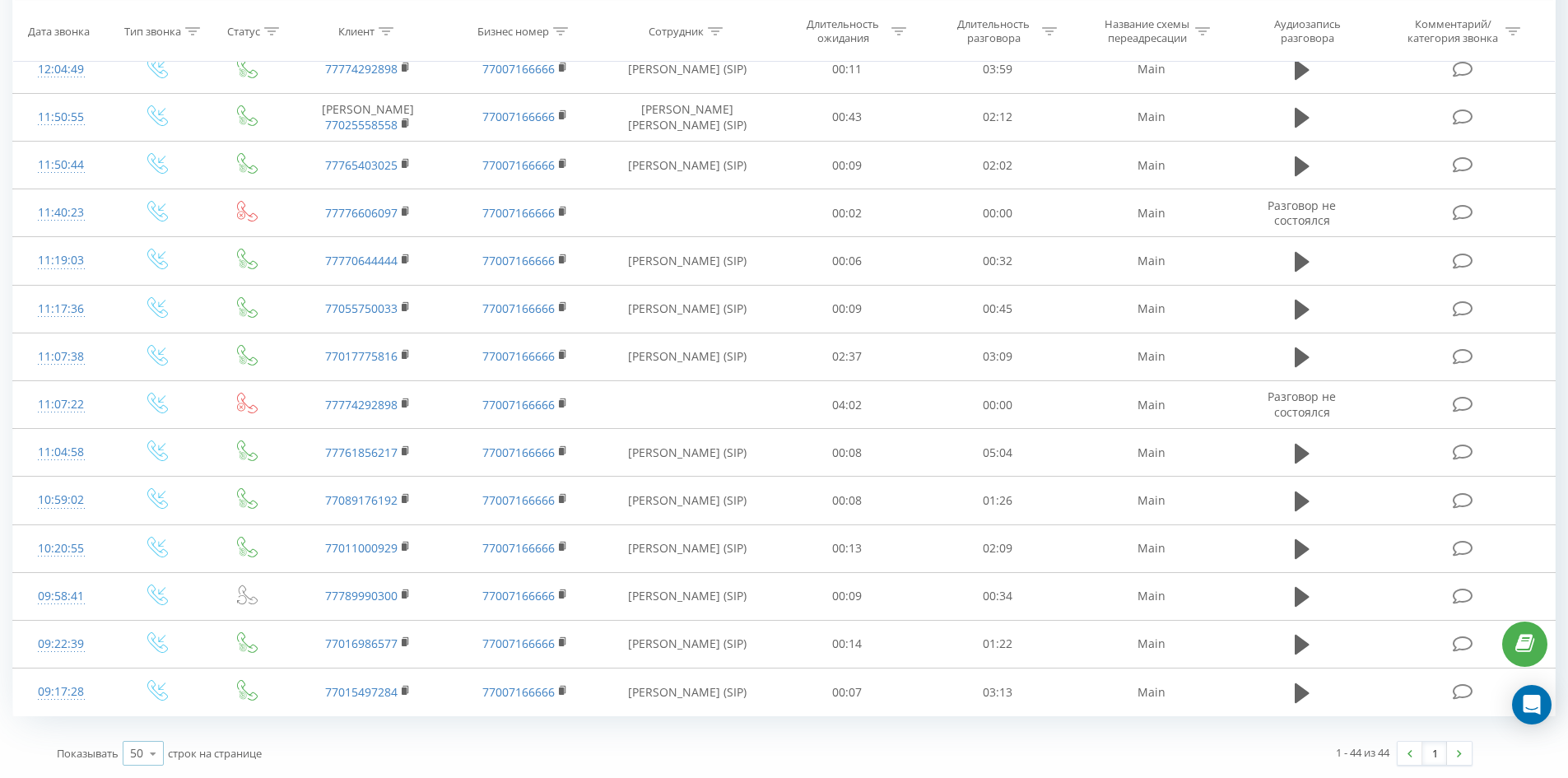
click at [163, 753] on icon at bounding box center [153, 754] width 24 height 32
click at [160, 732] on div "100" at bounding box center [143, 730] width 39 height 24
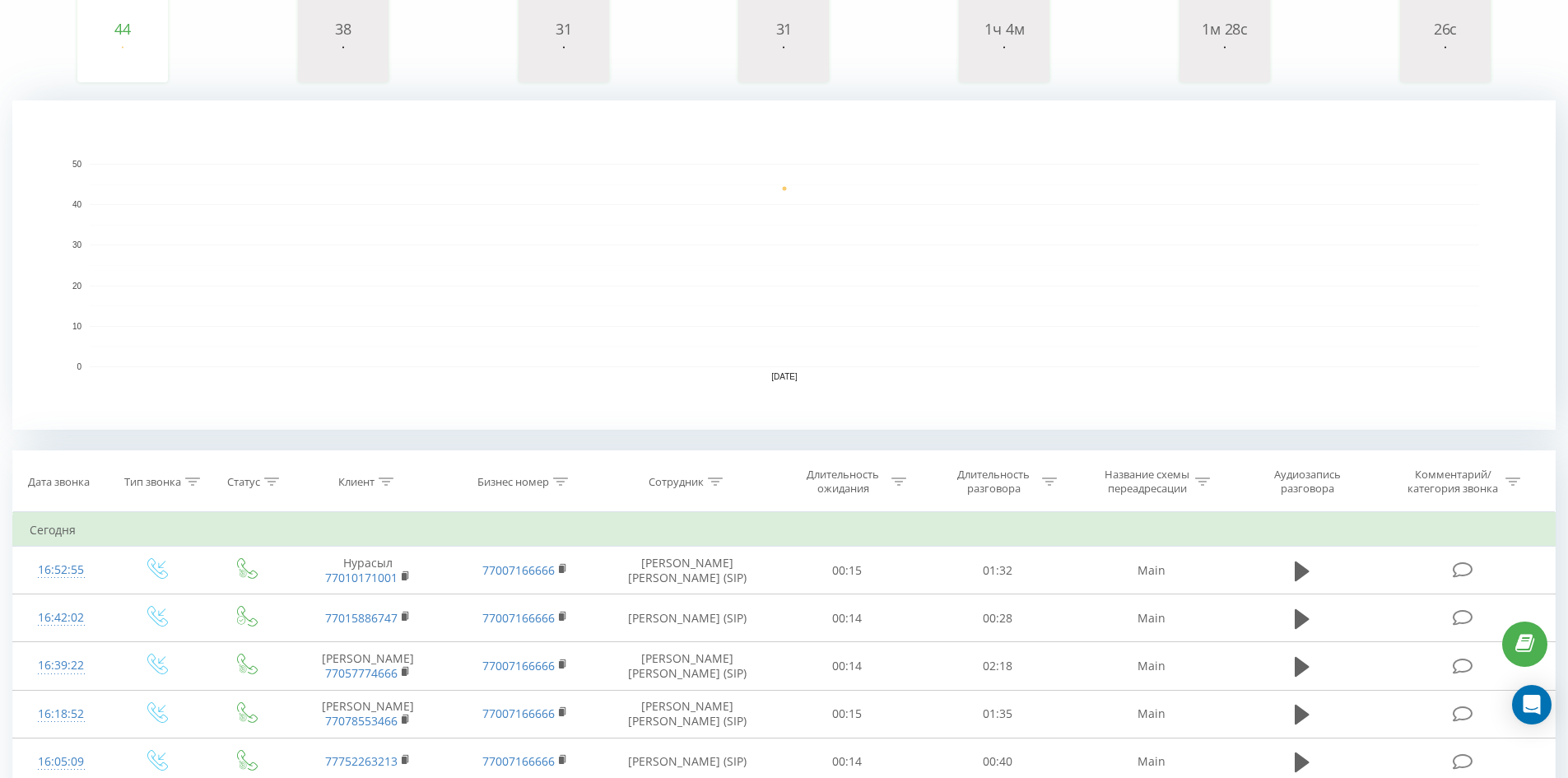
scroll to position [222, 0]
